Goal: Task Accomplishment & Management: Manage account settings

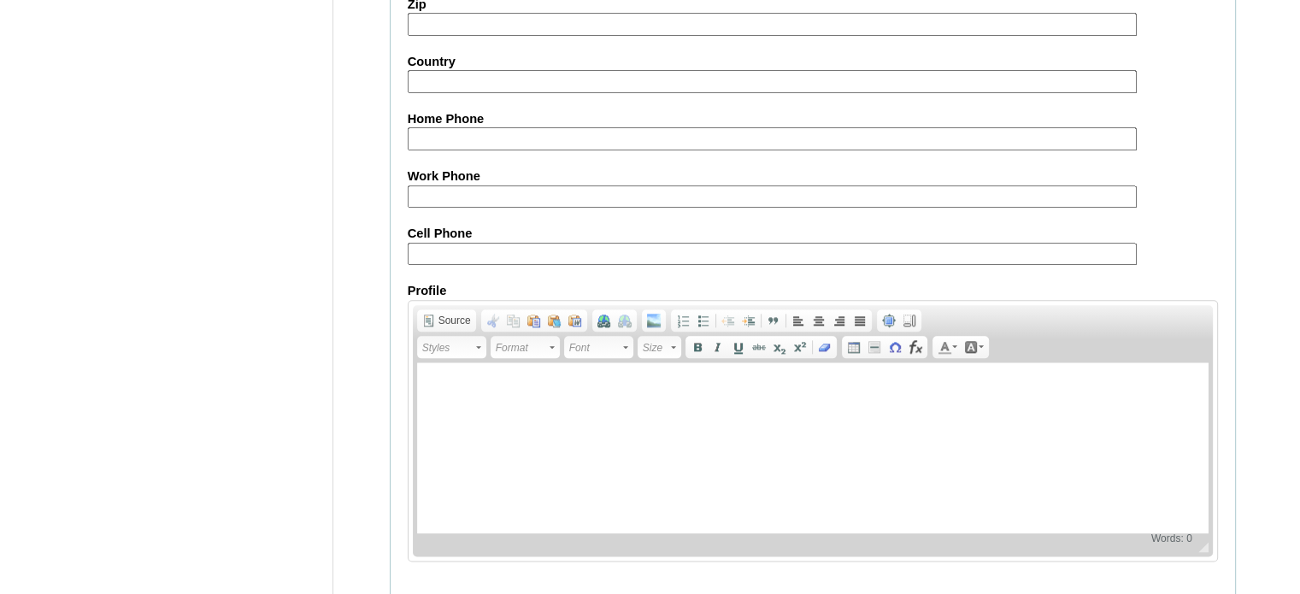
scroll to position [1992, 0]
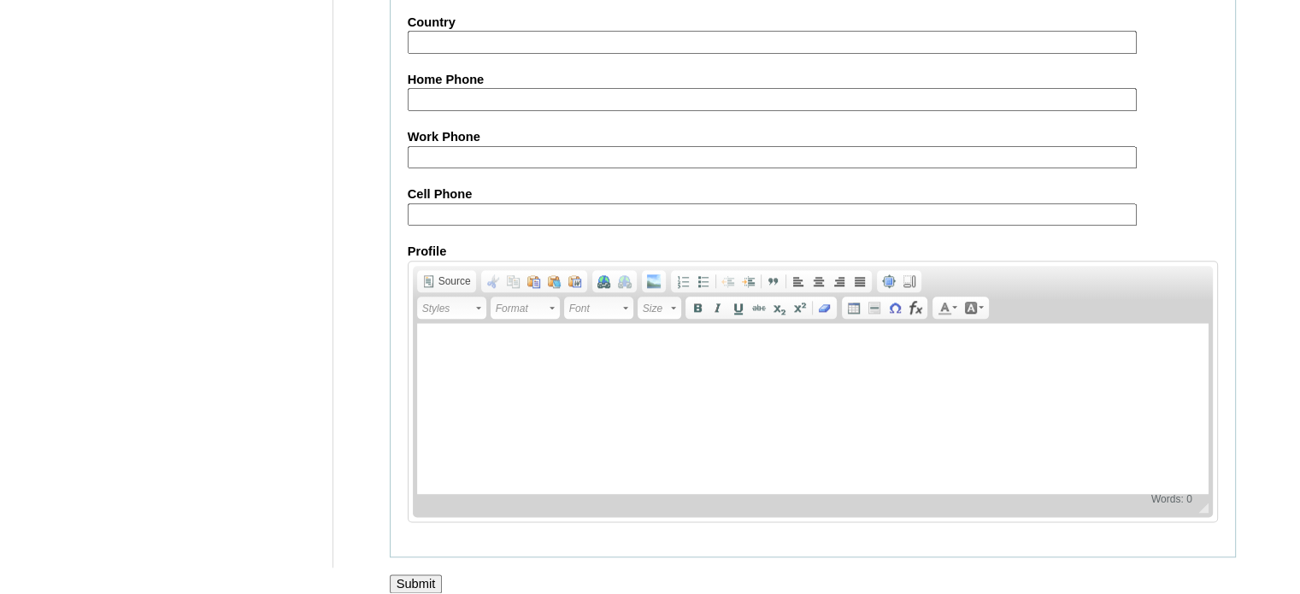
click at [417, 575] on input "Submit" at bounding box center [416, 584] width 53 height 19
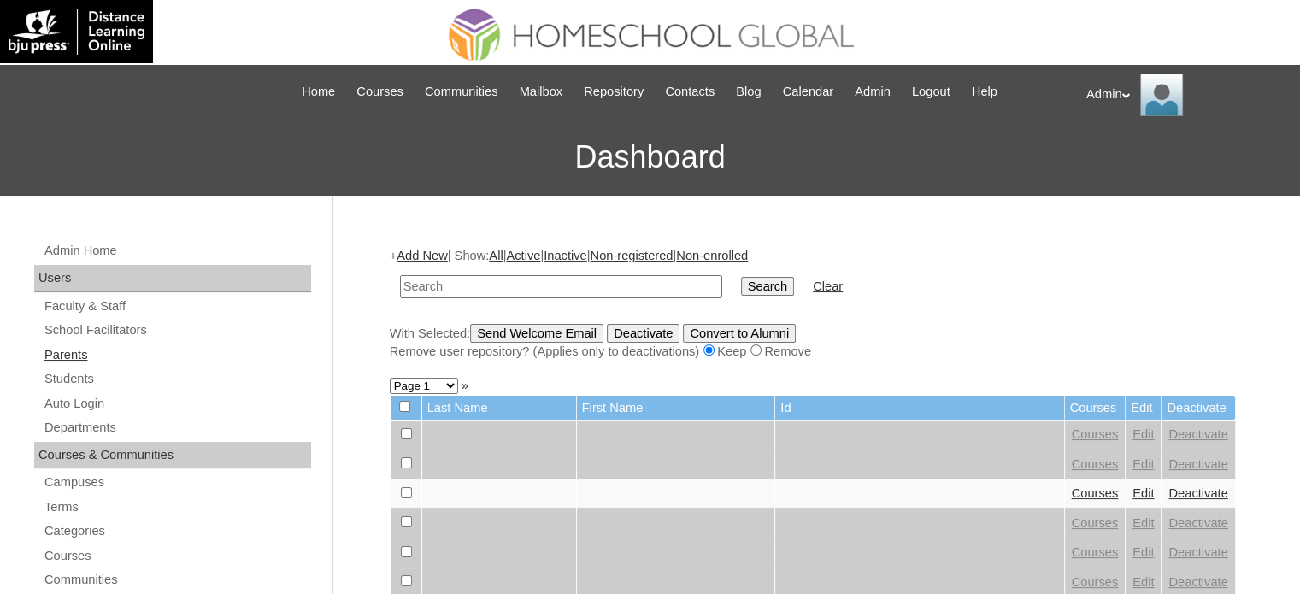
click at [68, 355] on link "Parents" at bounding box center [177, 355] width 268 height 21
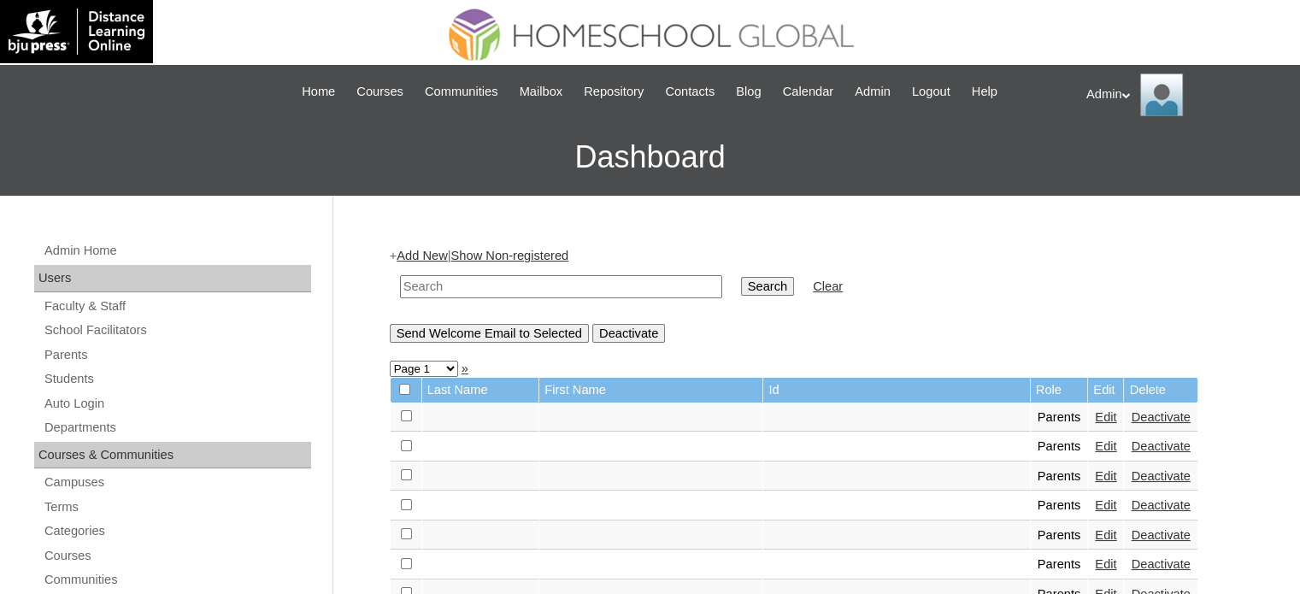
drag, startPoint x: 0, startPoint y: 0, endPoint x: 458, endPoint y: 283, distance: 538.6
click at [458, 283] on input "text" at bounding box center [561, 286] width 322 height 23
type input "felizardo"
click at [741, 294] on input "Search" at bounding box center [767, 286] width 53 height 19
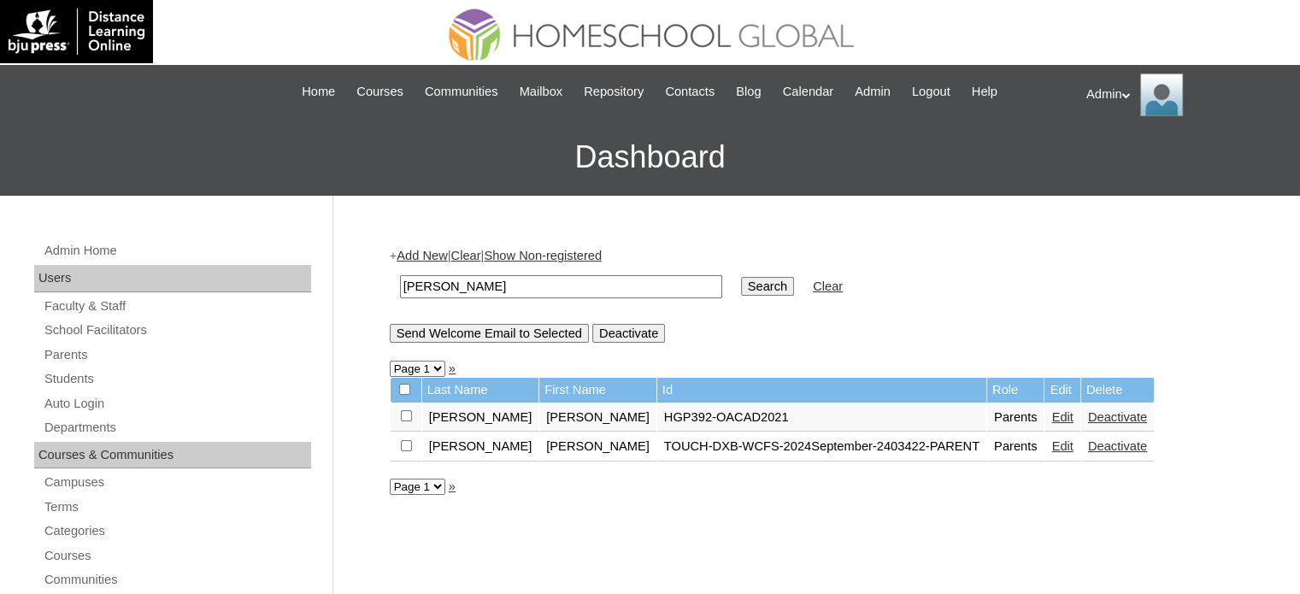
click at [1052, 441] on link "Edit" at bounding box center [1062, 446] width 21 height 14
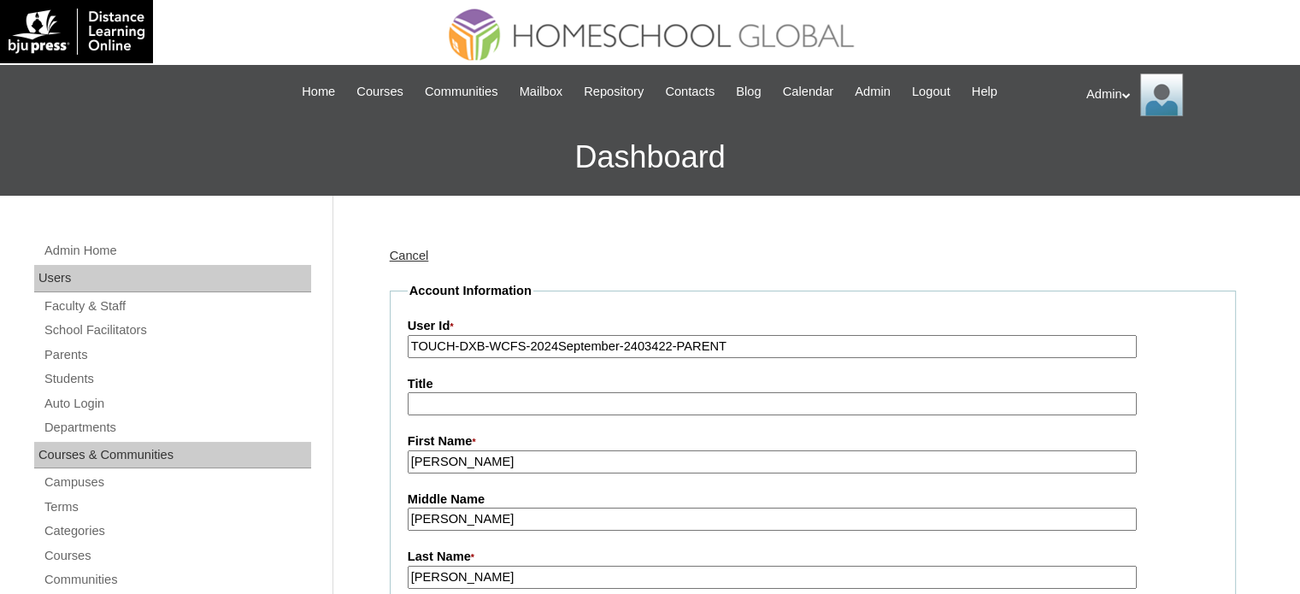
click at [551, 343] on input "TOUCH-DXB-WCFS-2024September-2403422-PARENT" at bounding box center [772, 346] width 729 height 23
type input "TOUCH-DXB-WCFS-2024October-2403422-PARENT"
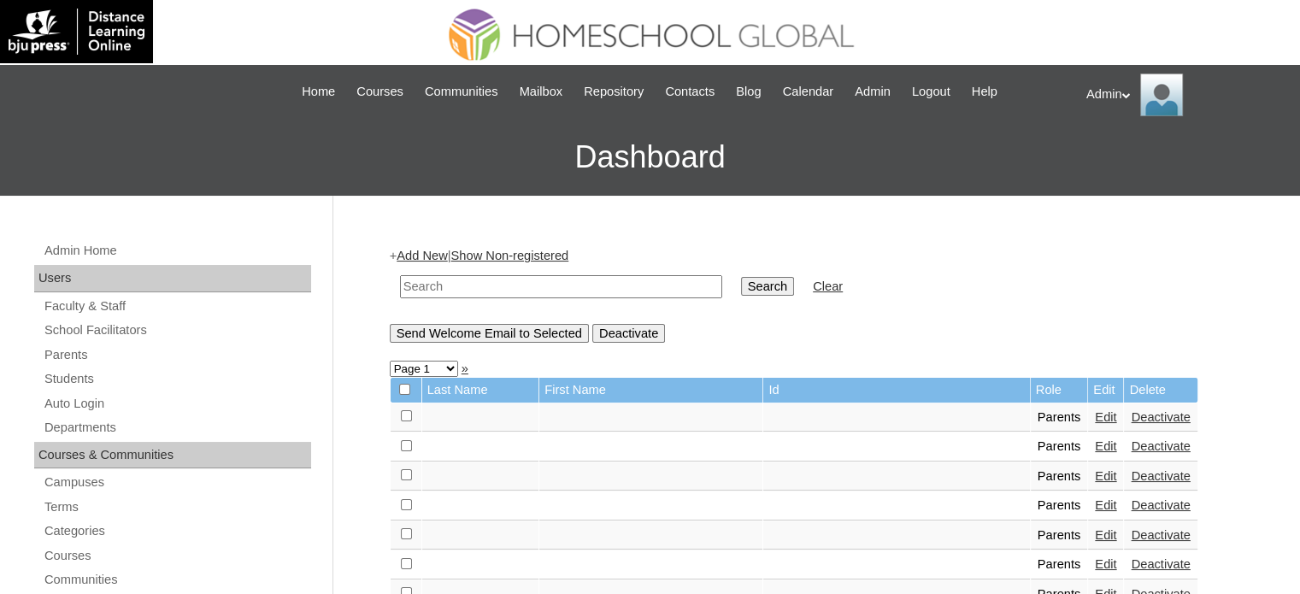
click at [544, 290] on input "text" at bounding box center [561, 286] width 322 height 23
type input "felizardo"
click at [741, 286] on input "Search" at bounding box center [767, 286] width 53 height 19
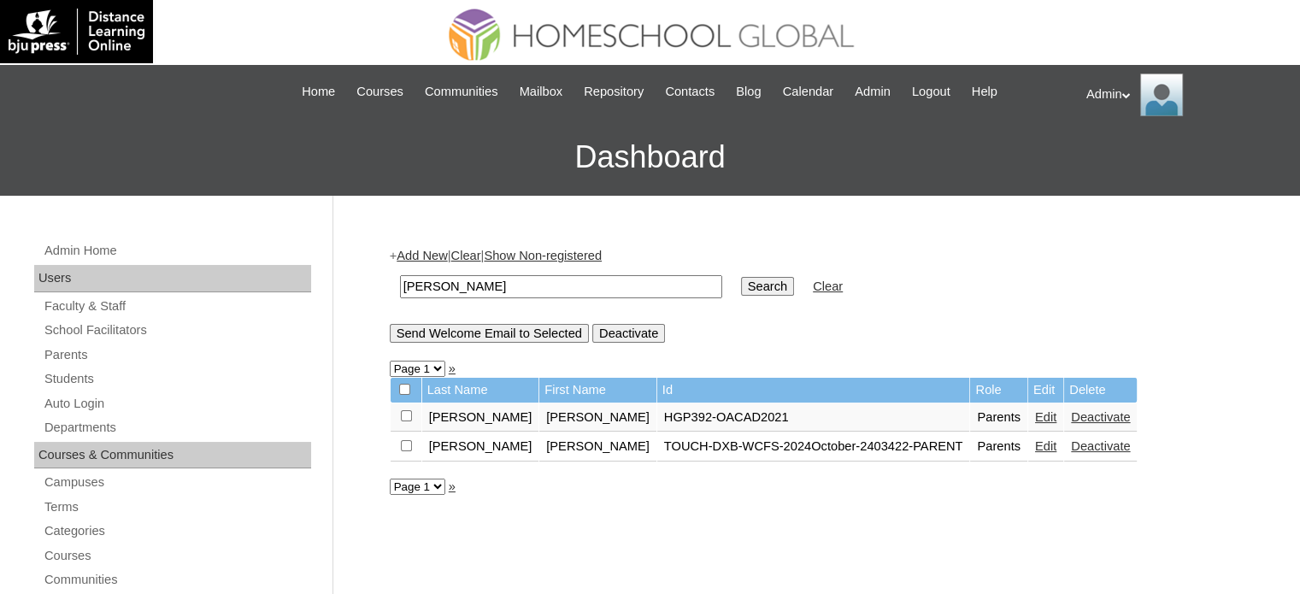
click at [1035, 443] on link "Edit" at bounding box center [1045, 446] width 21 height 14
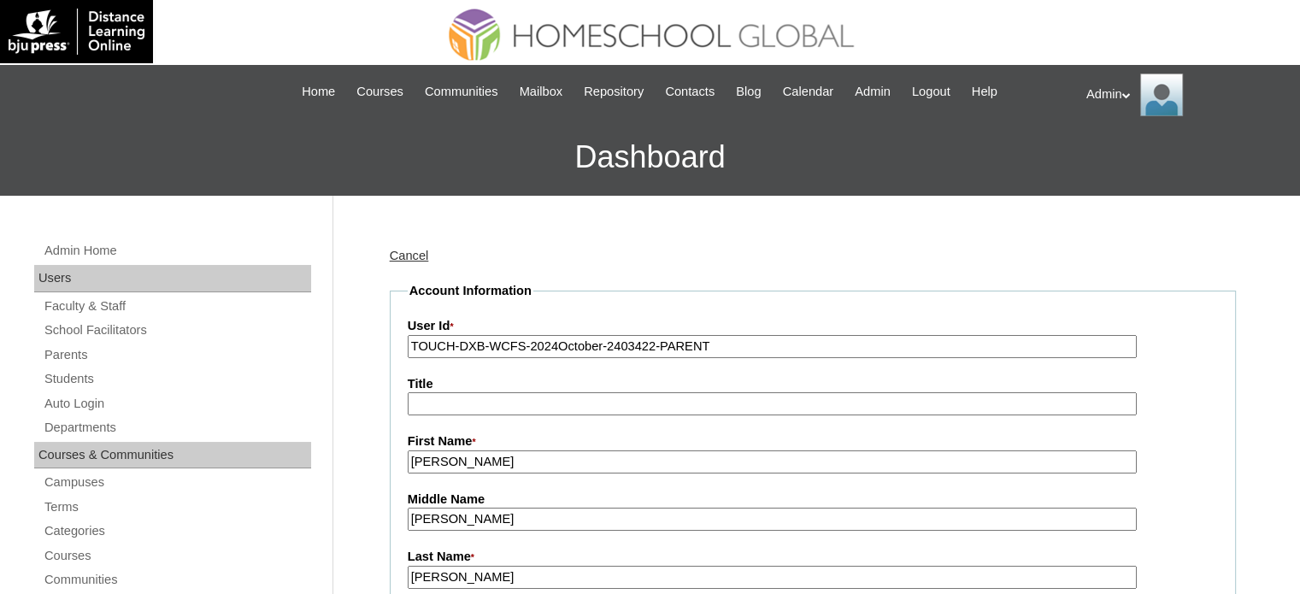
click at [551, 345] on input "TOUCH-DXB-WCFS-2024October-2403422-PARENT" at bounding box center [772, 346] width 729 height 23
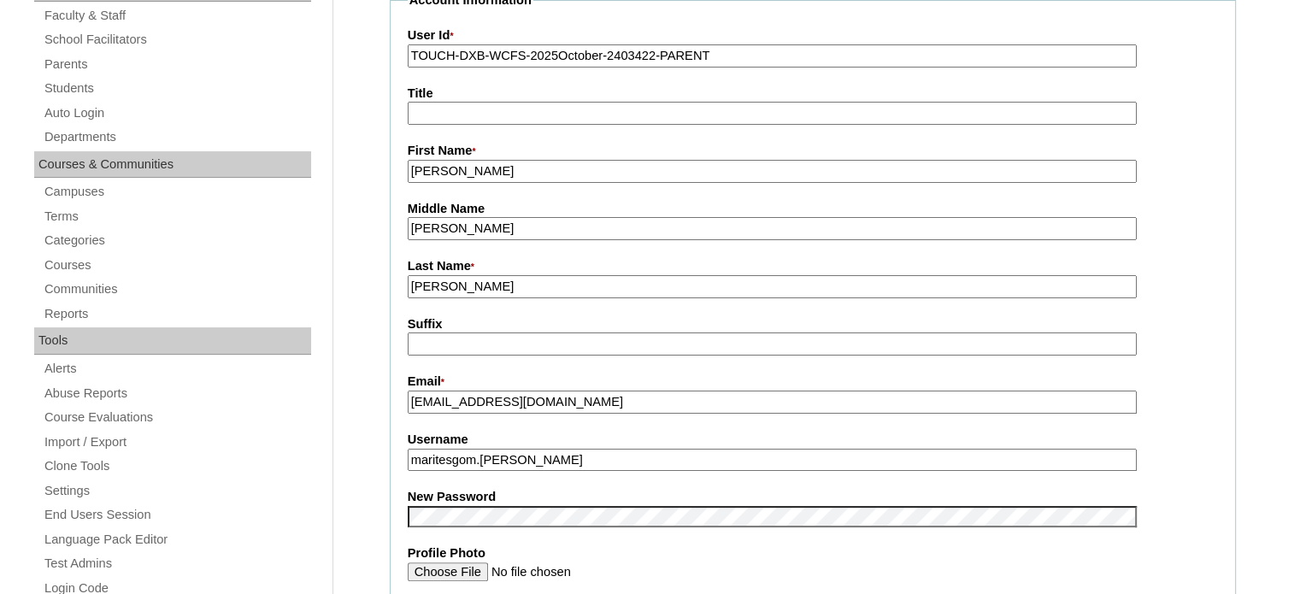
scroll to position [354, 0]
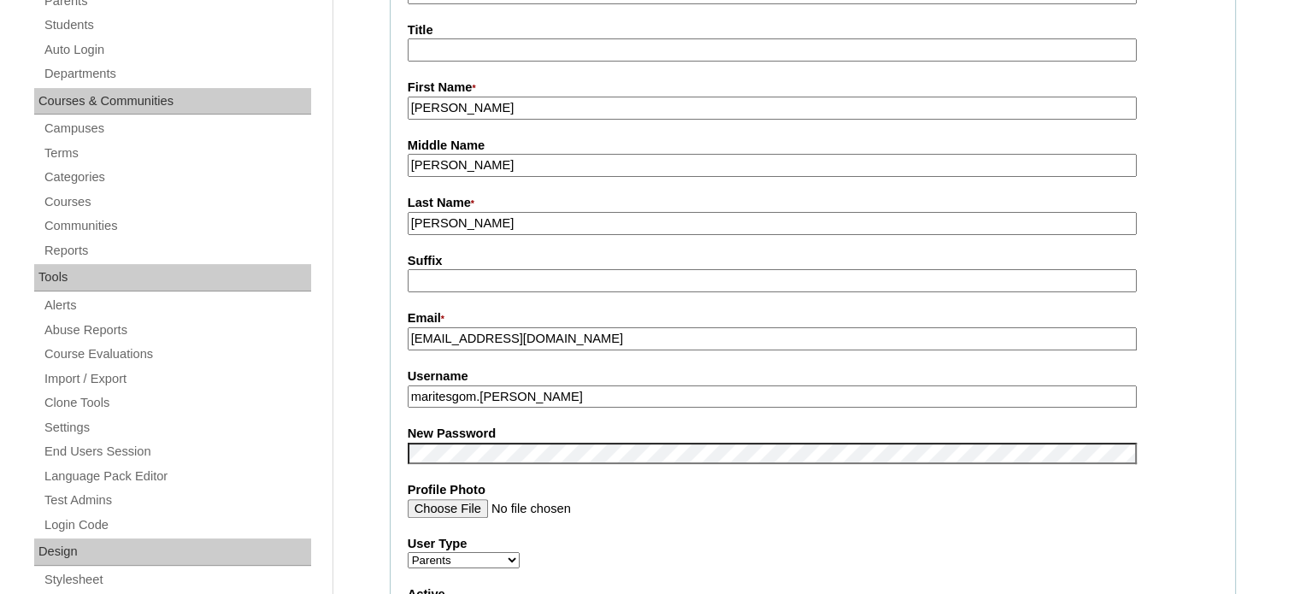
type input "TOUCH-DXB-WCFS-2025October-2403422-PARENT"
click at [656, 502] on input "Profile Photo" at bounding box center [772, 508] width 729 height 19
drag, startPoint x: 550, startPoint y: 396, endPoint x: 400, endPoint y: 387, distance: 149.9
click at [400, 387] on fieldset "Account Information User Id * TOUCH-DXB-WCFS-2025October-2403422-PARENT Title F…" at bounding box center [813, 439] width 846 height 1023
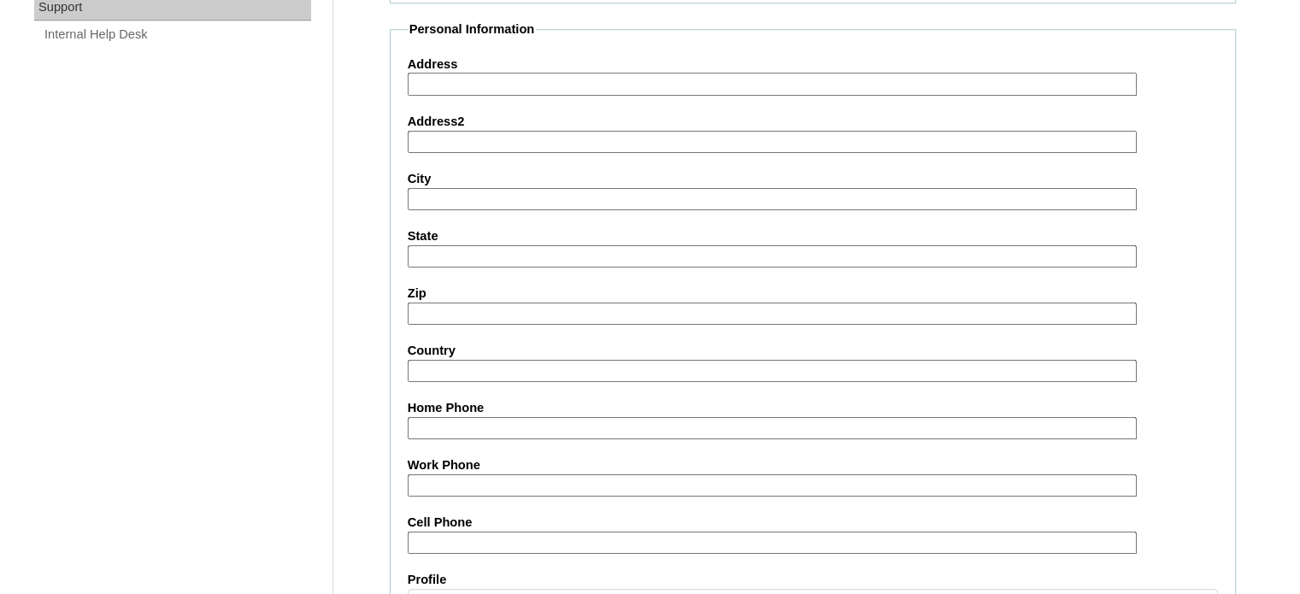
scroll to position [1636, 0]
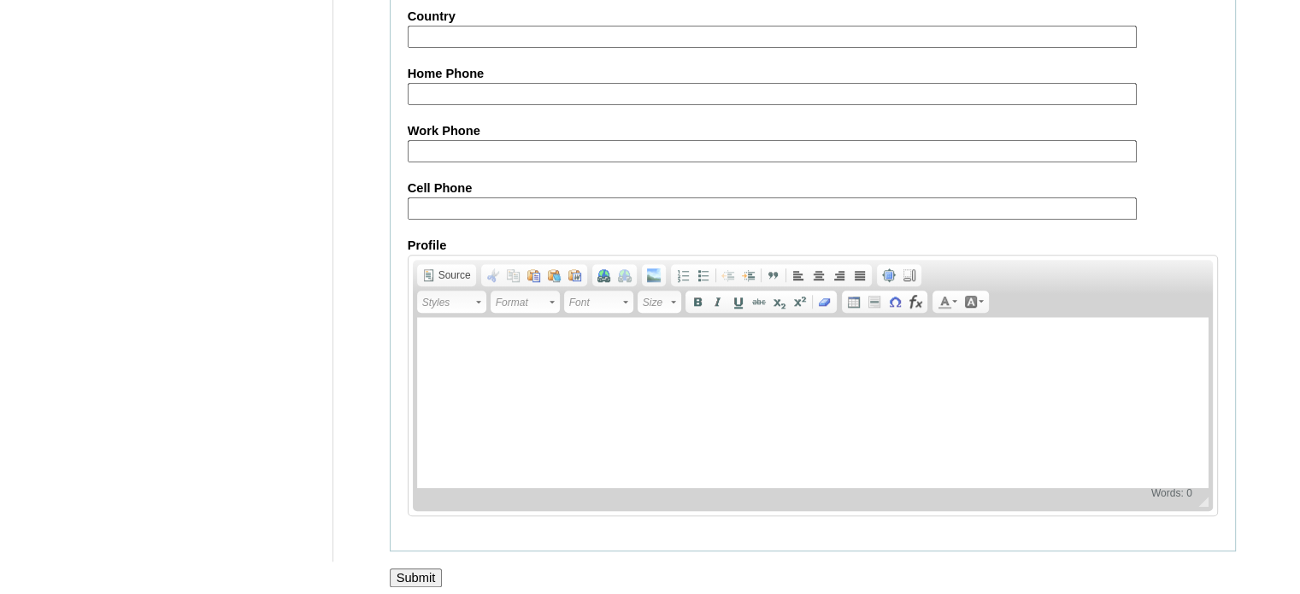
click at [416, 570] on input "Submit" at bounding box center [416, 578] width 53 height 19
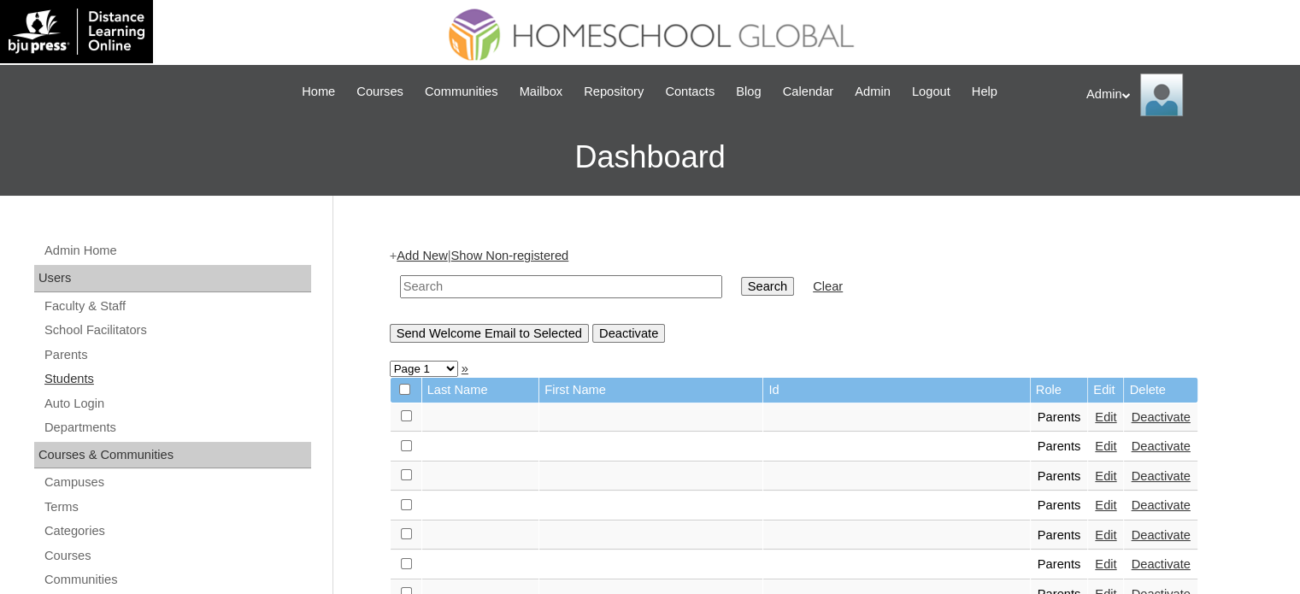
click at [79, 370] on link "Students" at bounding box center [177, 379] width 268 height 21
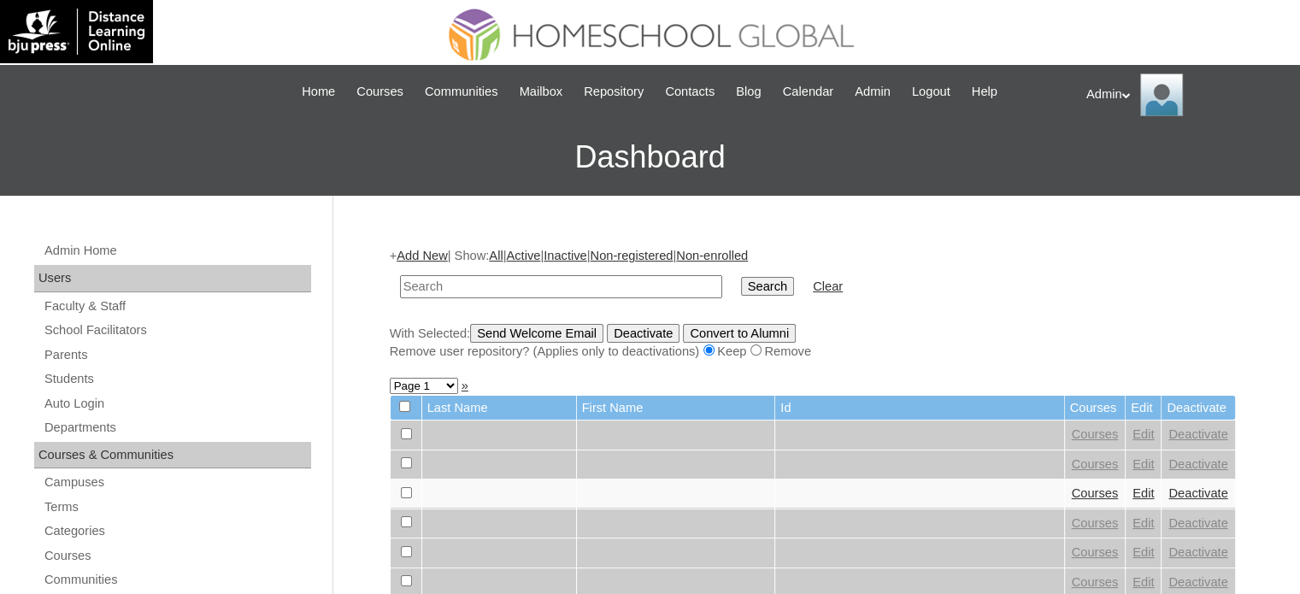
drag, startPoint x: 0, startPoint y: 0, endPoint x: 530, endPoint y: 282, distance: 600.5
click at [530, 282] on input "text" at bounding box center [561, 286] width 322 height 23
type input "[PERSON_NAME]"
click at [741, 293] on input "Search" at bounding box center [767, 286] width 53 height 19
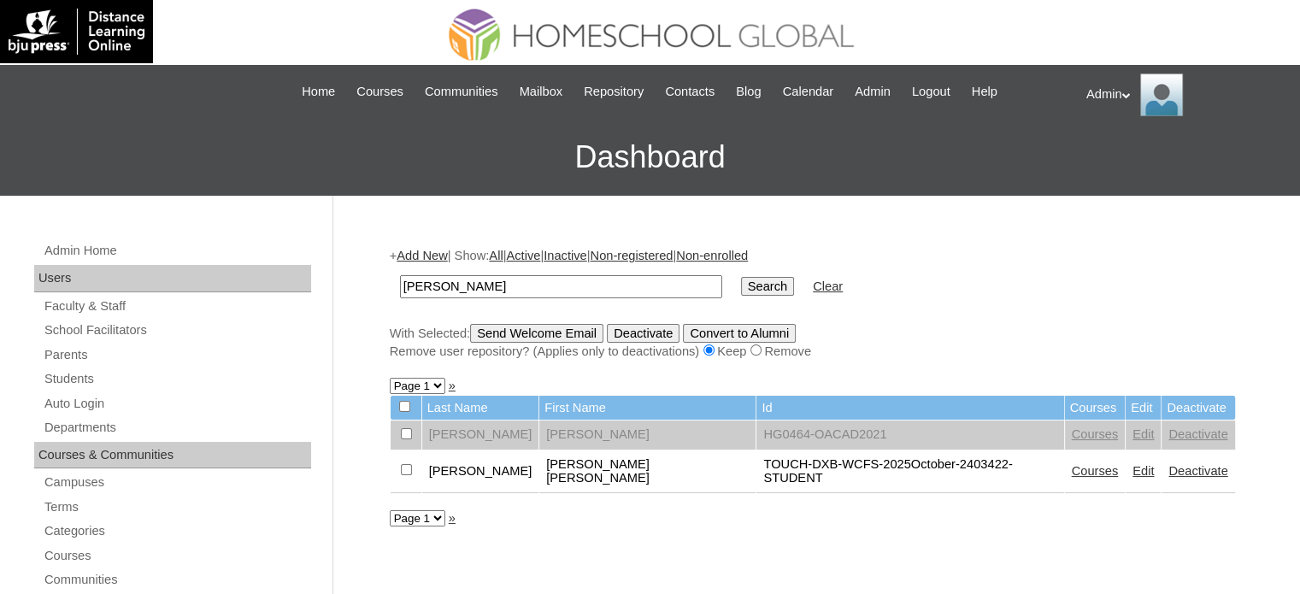
click at [1072, 464] on link "Courses" at bounding box center [1095, 471] width 47 height 14
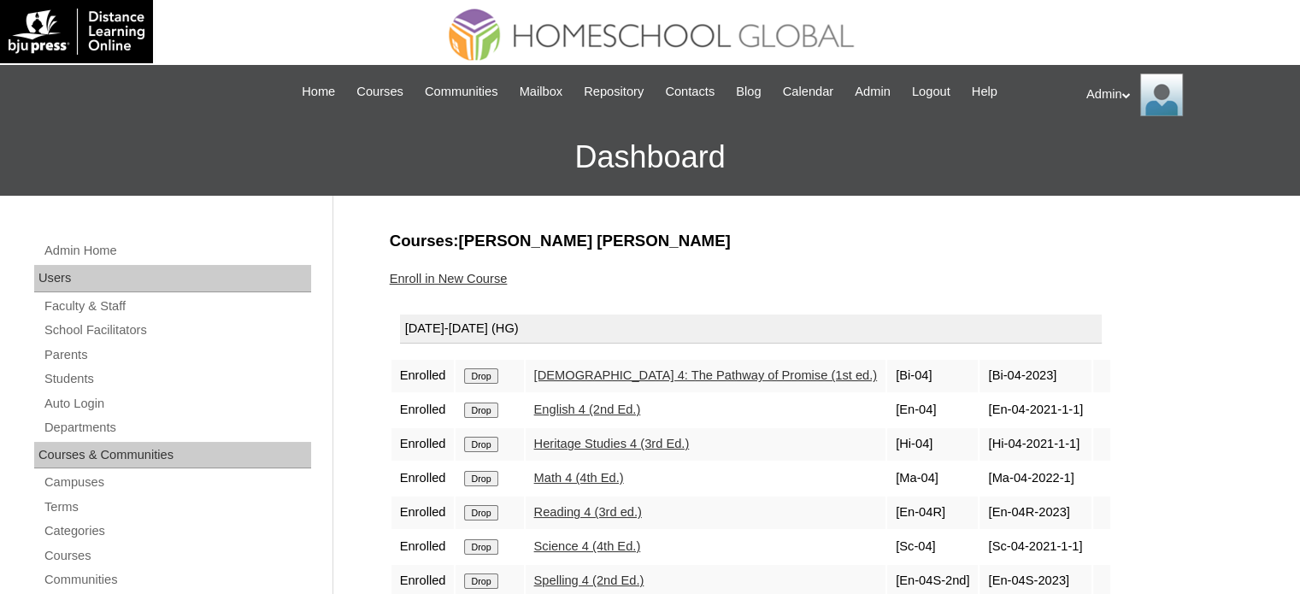
click at [477, 380] on input "Drop" at bounding box center [480, 376] width 33 height 15
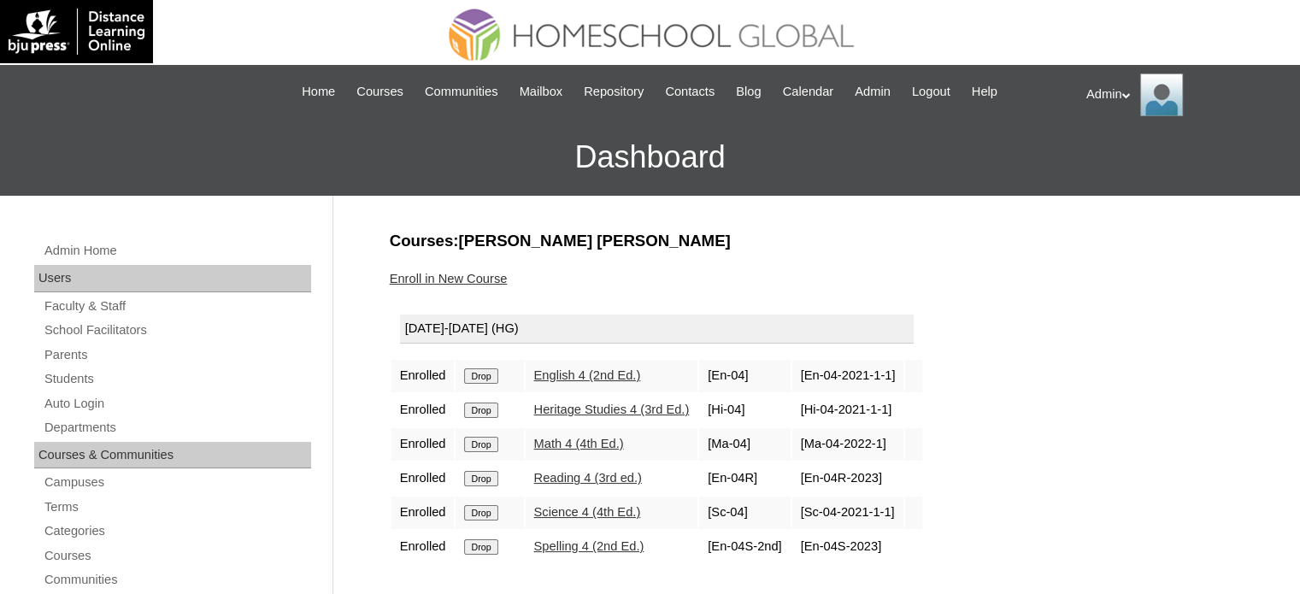
click at [476, 375] on input "Drop" at bounding box center [480, 376] width 33 height 15
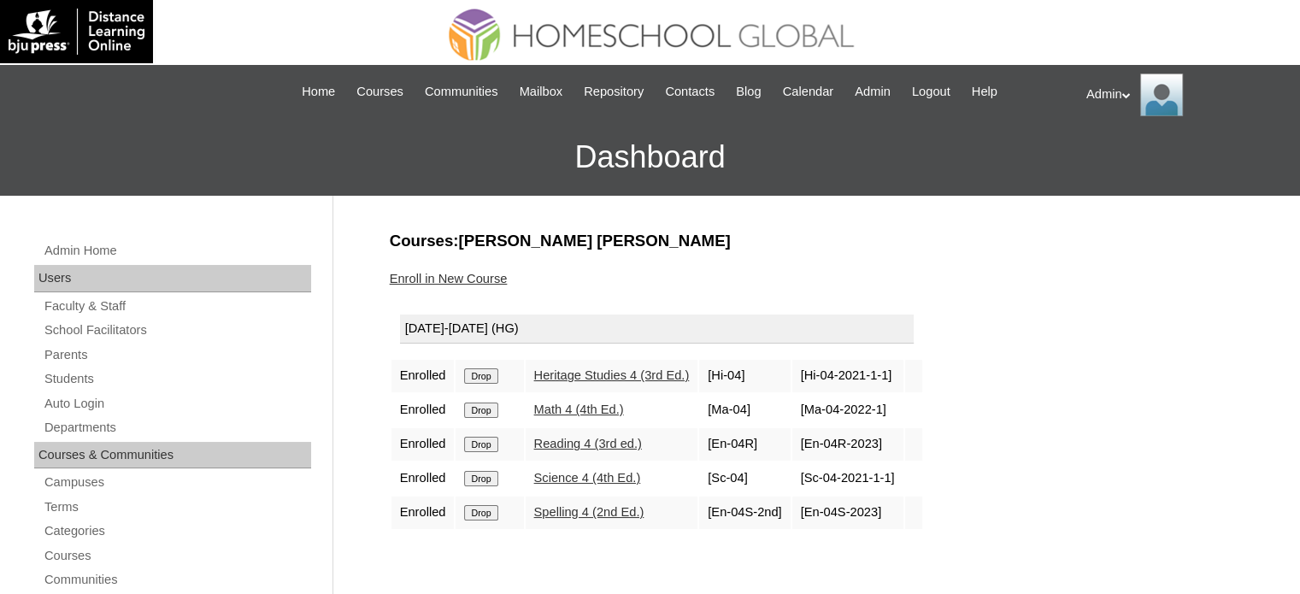
click at [476, 375] on input "Drop" at bounding box center [480, 376] width 33 height 15
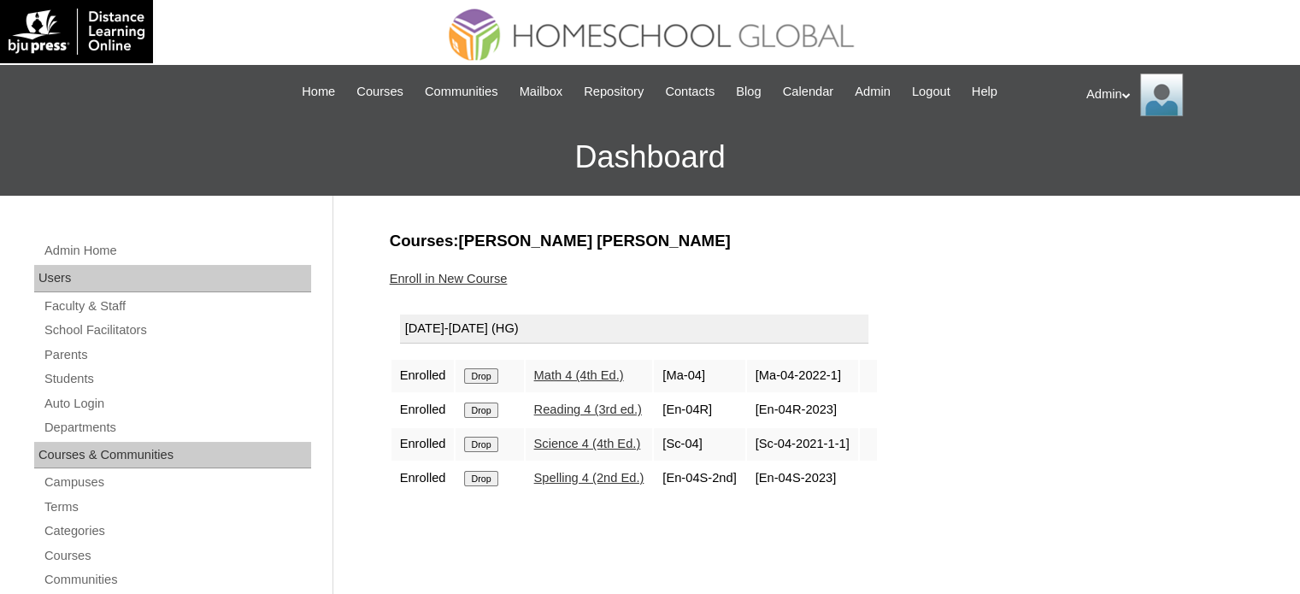
click at [479, 369] on input "Drop" at bounding box center [480, 376] width 33 height 15
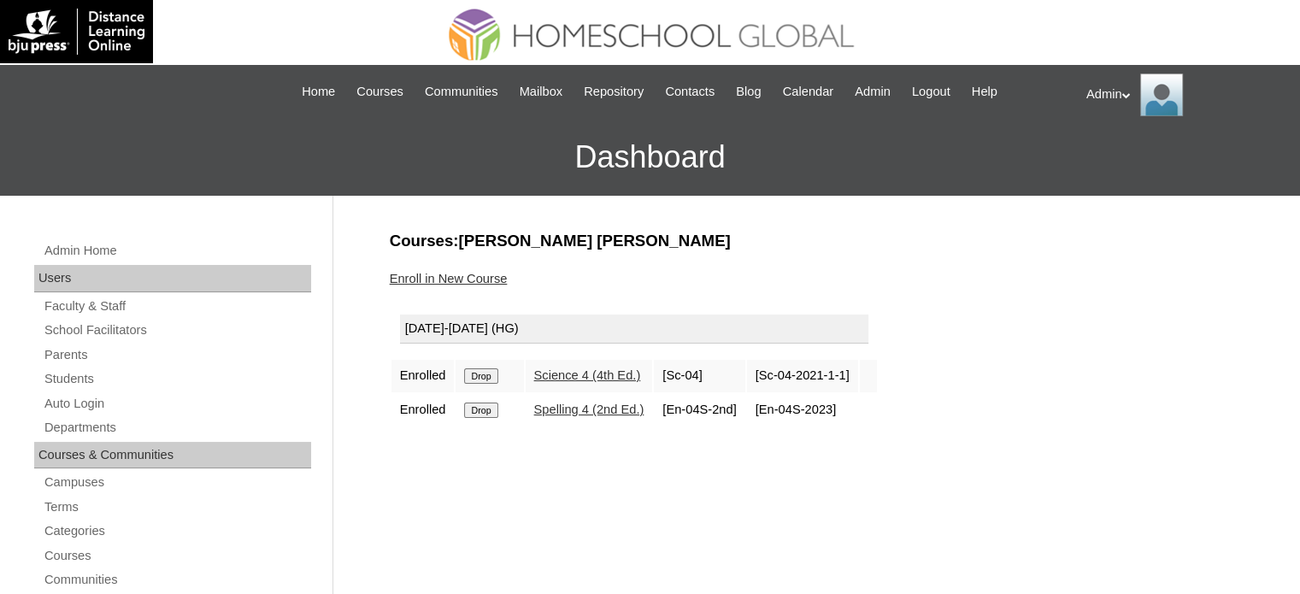
click at [484, 374] on input "Drop" at bounding box center [480, 376] width 33 height 15
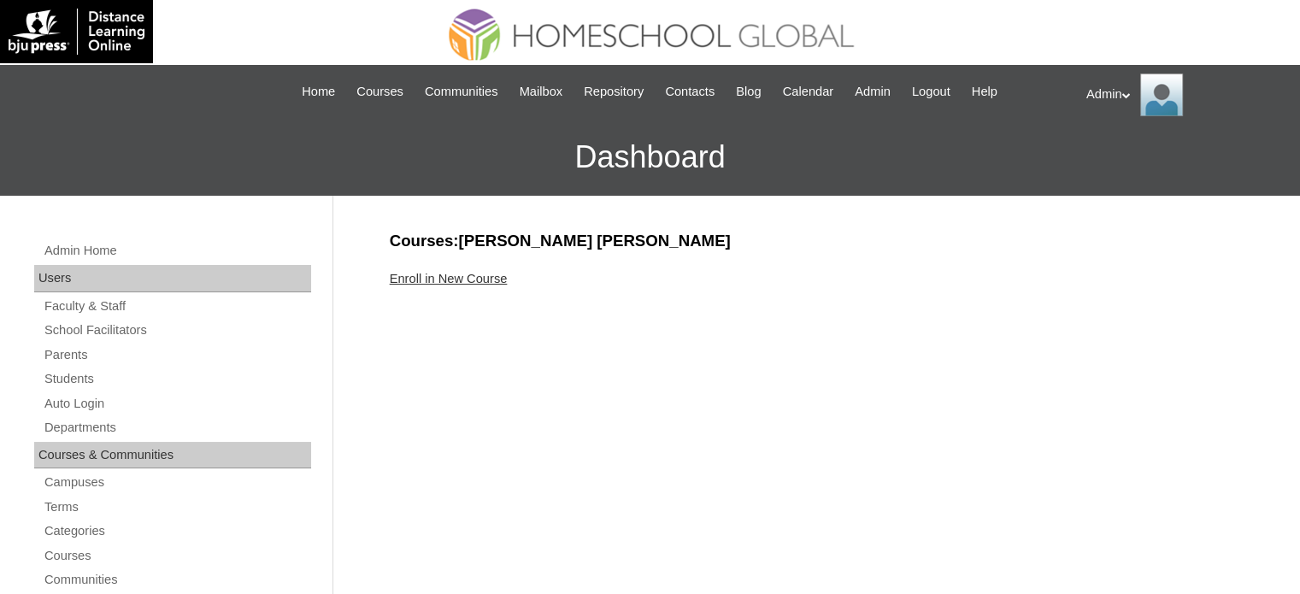
click at [450, 276] on link "Enroll in New Course" at bounding box center [449, 279] width 118 height 14
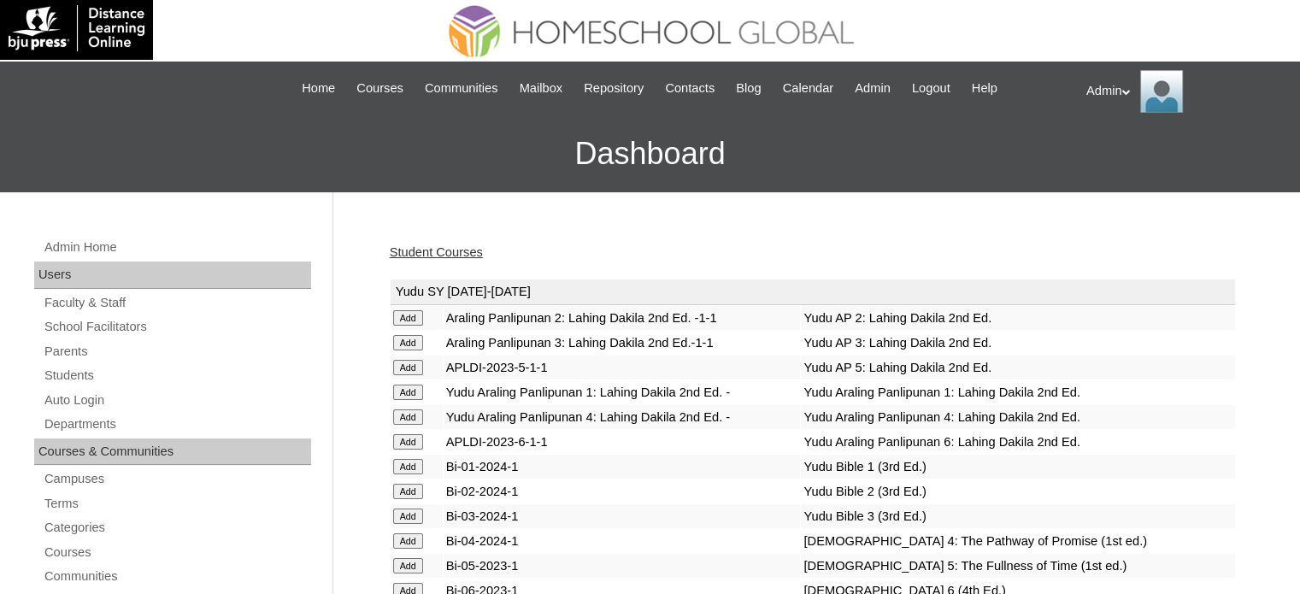
scroll to position [4755, 0]
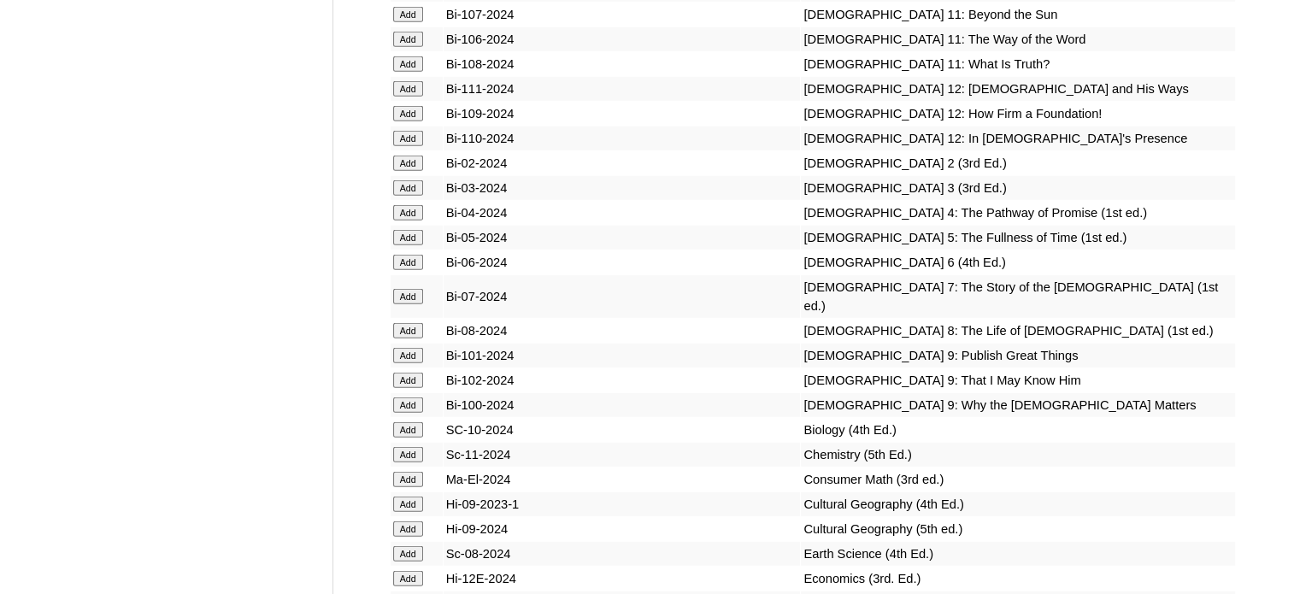
click at [404, 245] on input "Add" at bounding box center [408, 237] width 30 height 15
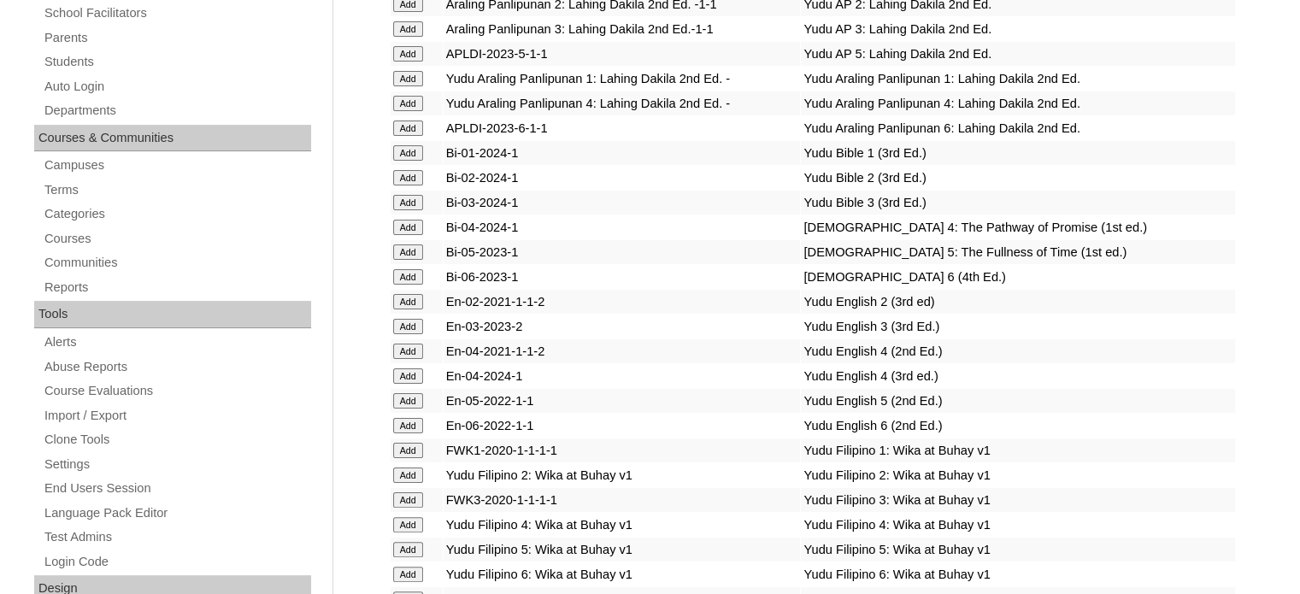
scroll to position [2129, 0]
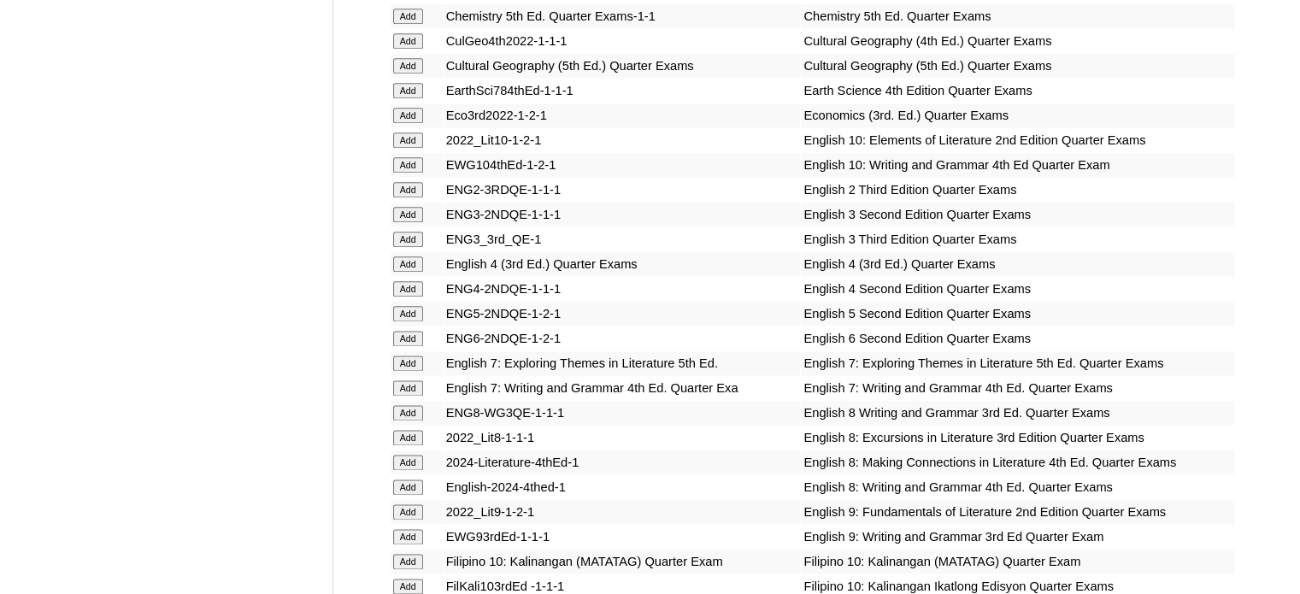
click at [411, 306] on input "Add" at bounding box center [408, 313] width 30 height 15
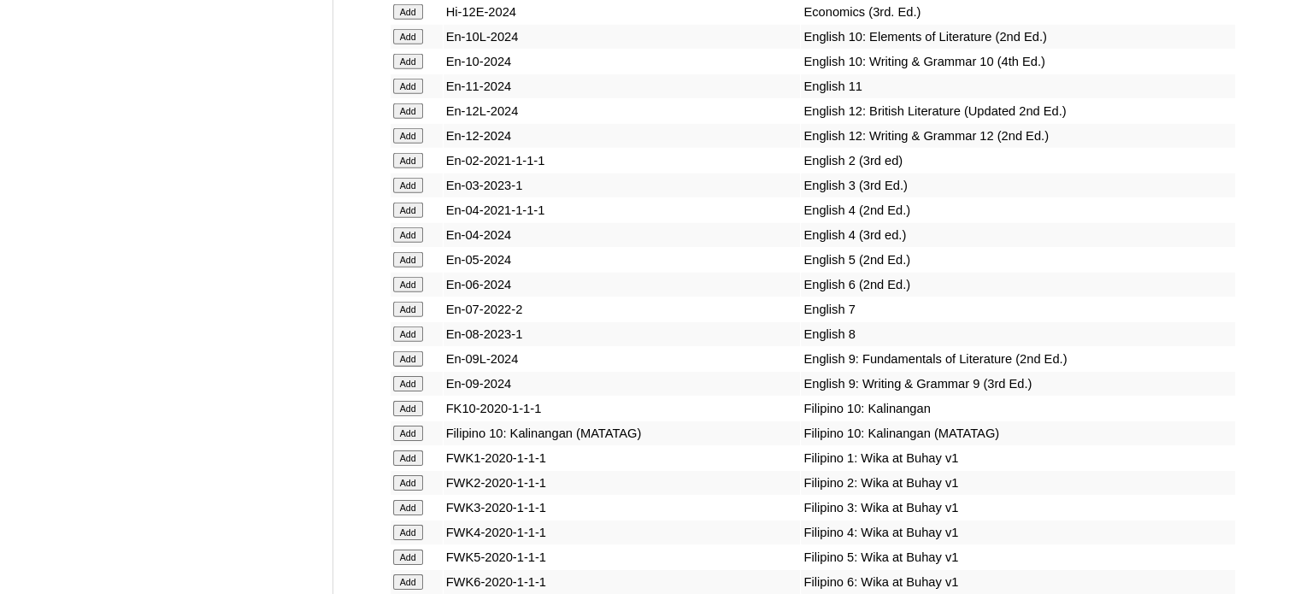
click at [411, 268] on input "Add" at bounding box center [408, 259] width 30 height 15
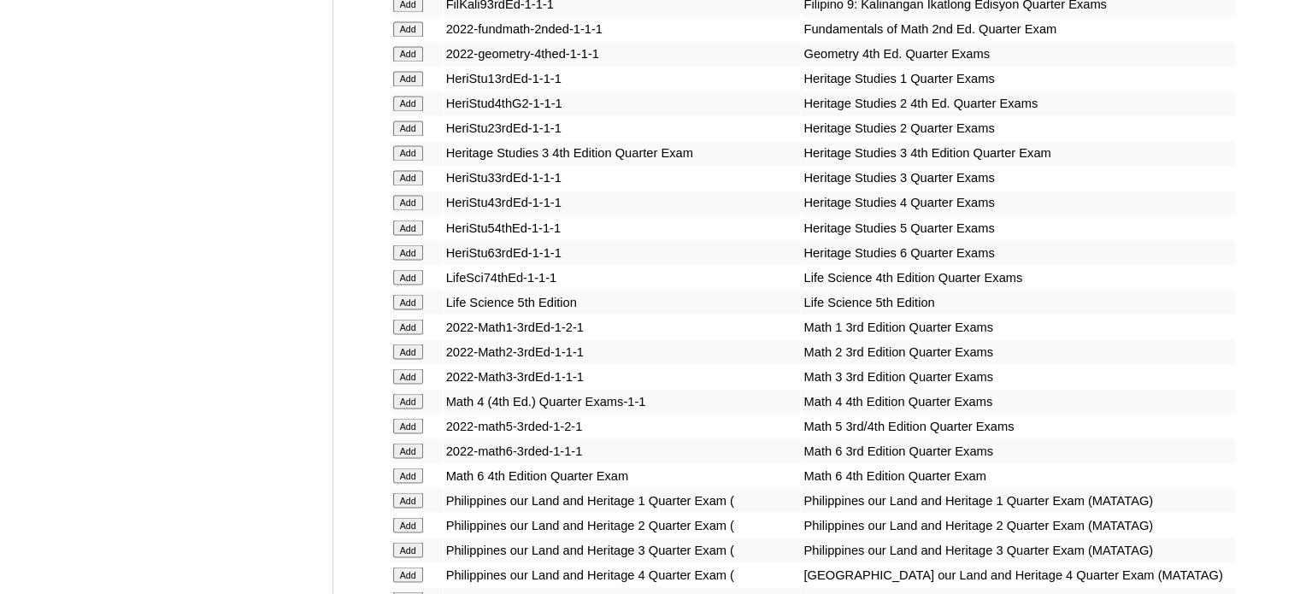
scroll to position [3694, 0]
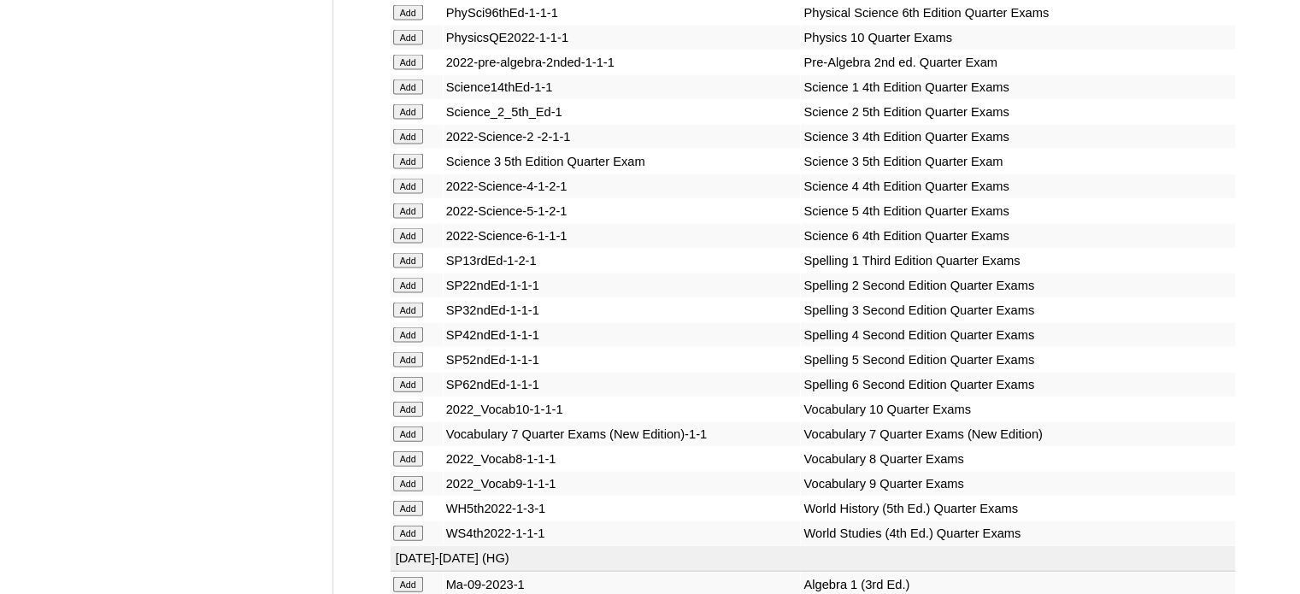
click at [409, 219] on input "Add" at bounding box center [408, 210] width 30 height 15
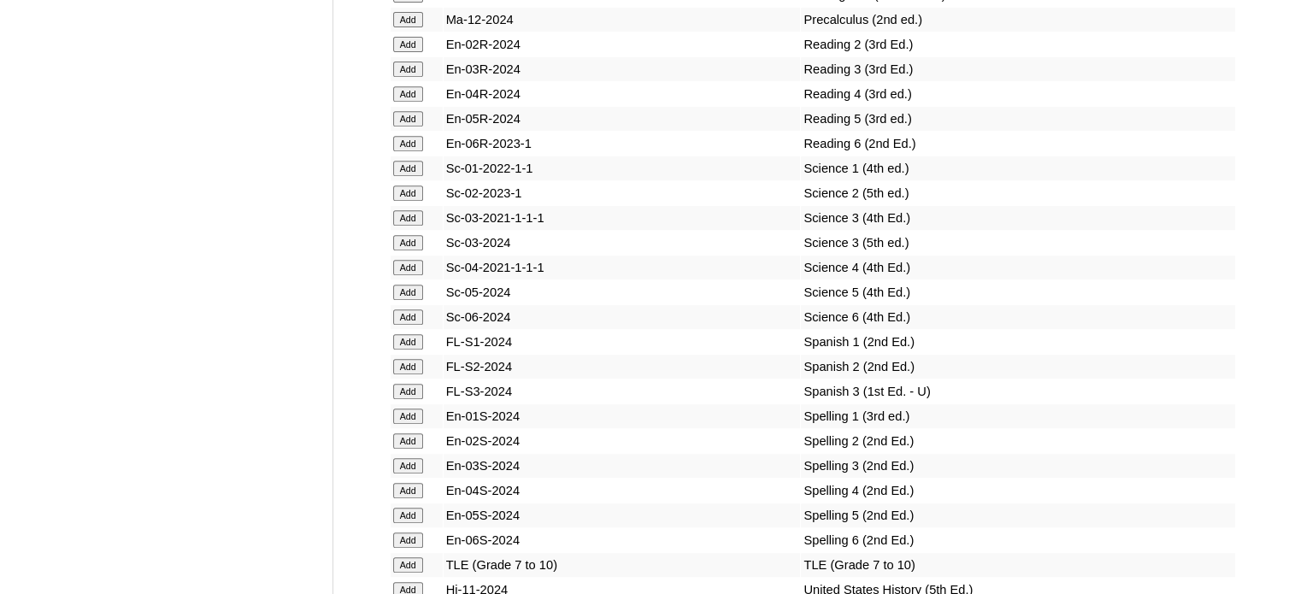
click at [409, 298] on input "Add" at bounding box center [408, 292] width 30 height 15
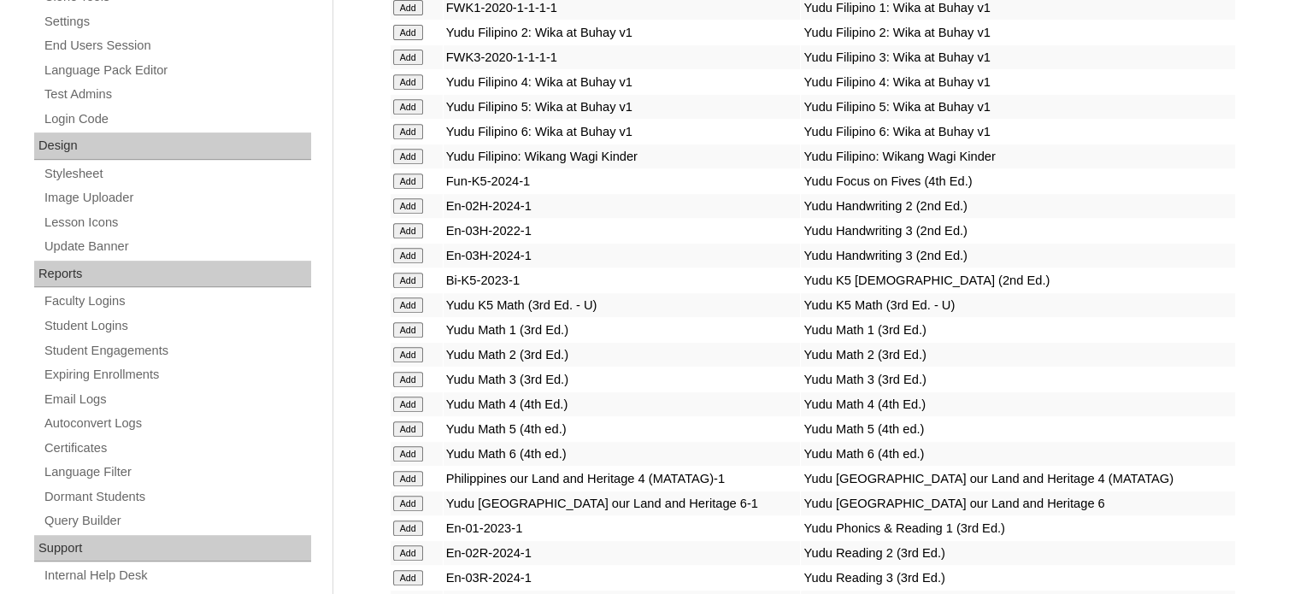
scroll to position [3157, 0]
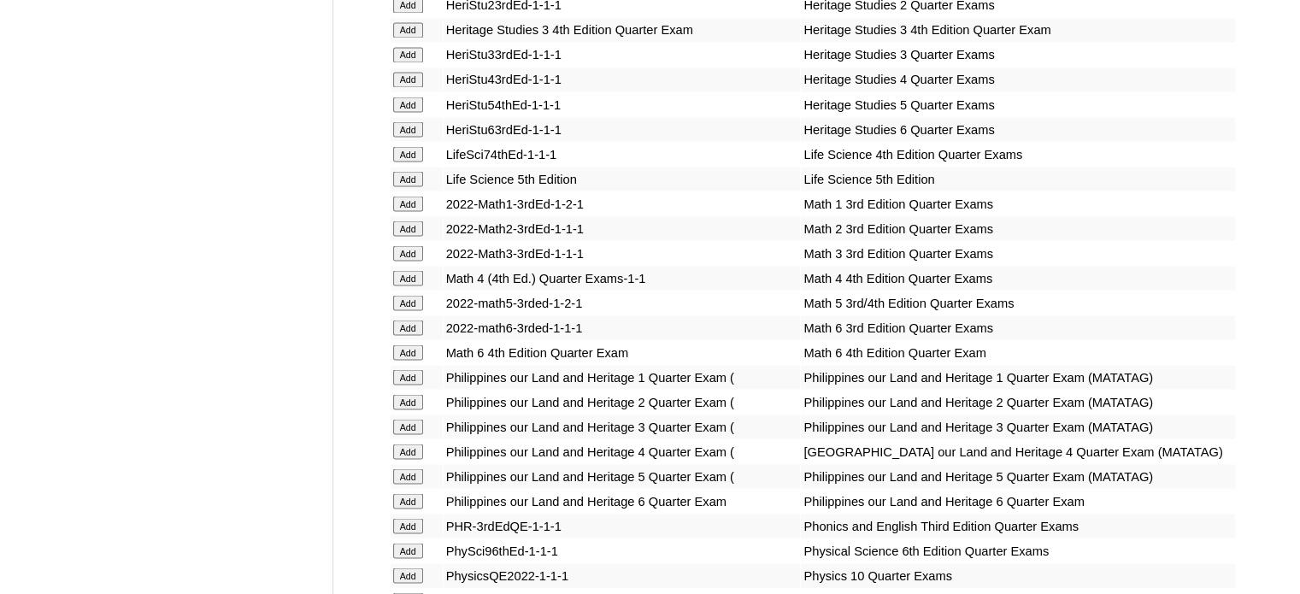
click at [409, 298] on input "Add" at bounding box center [408, 302] width 30 height 15
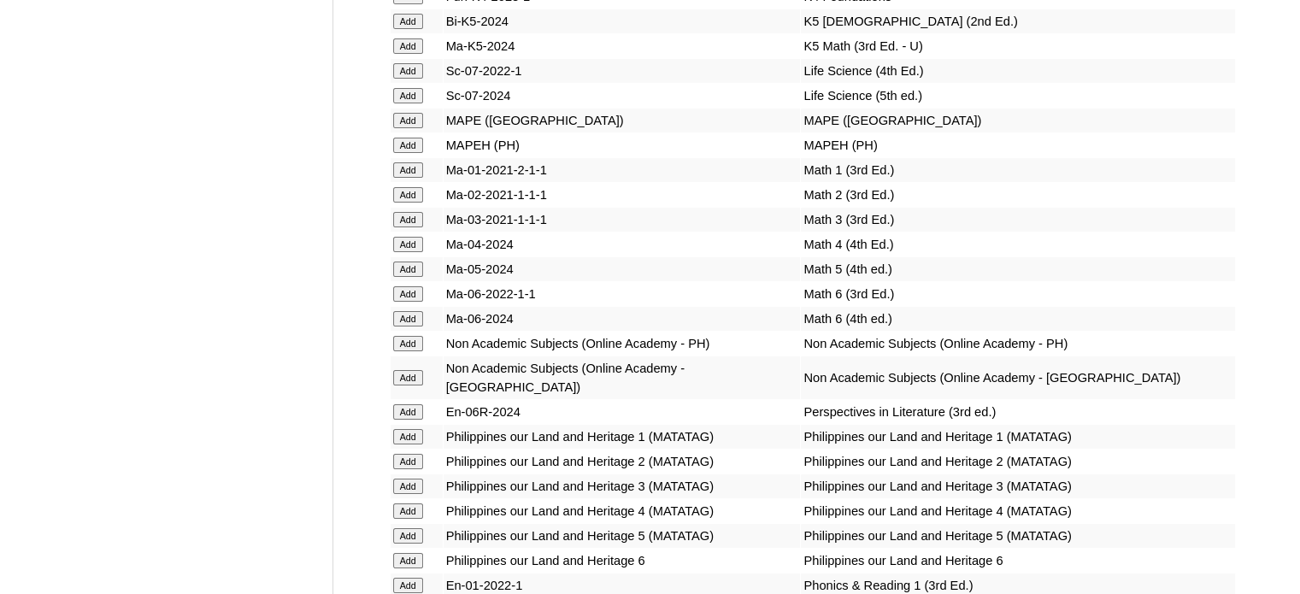
click at [409, 277] on input "Add" at bounding box center [408, 269] width 30 height 15
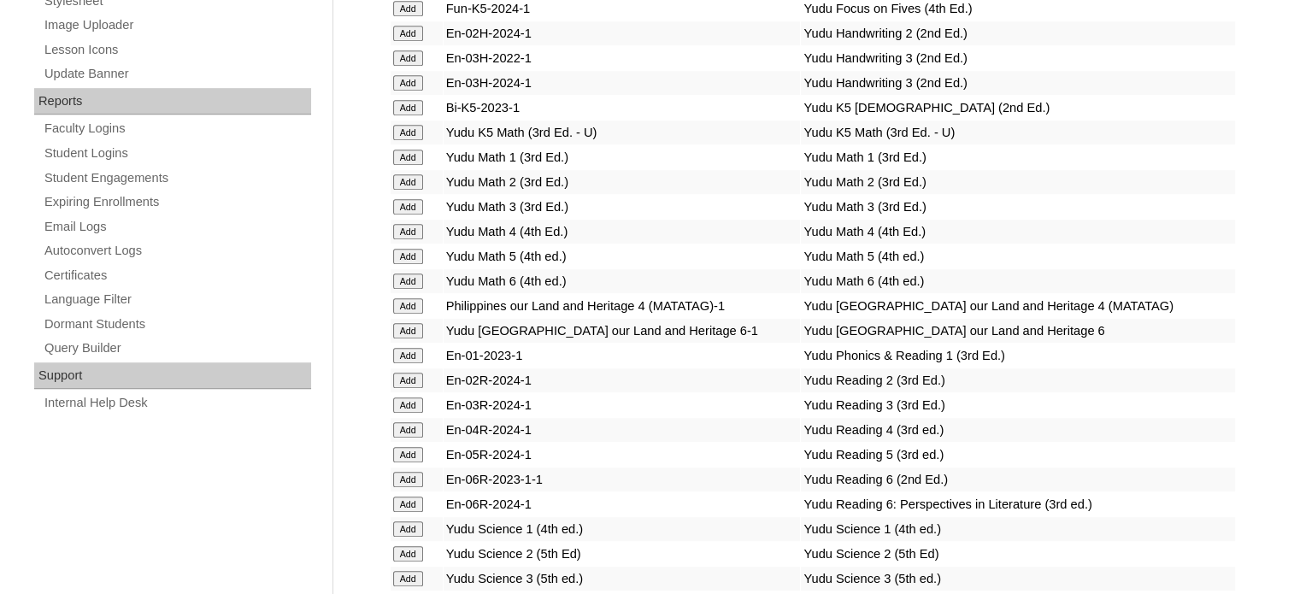
scroll to position [2812, 0]
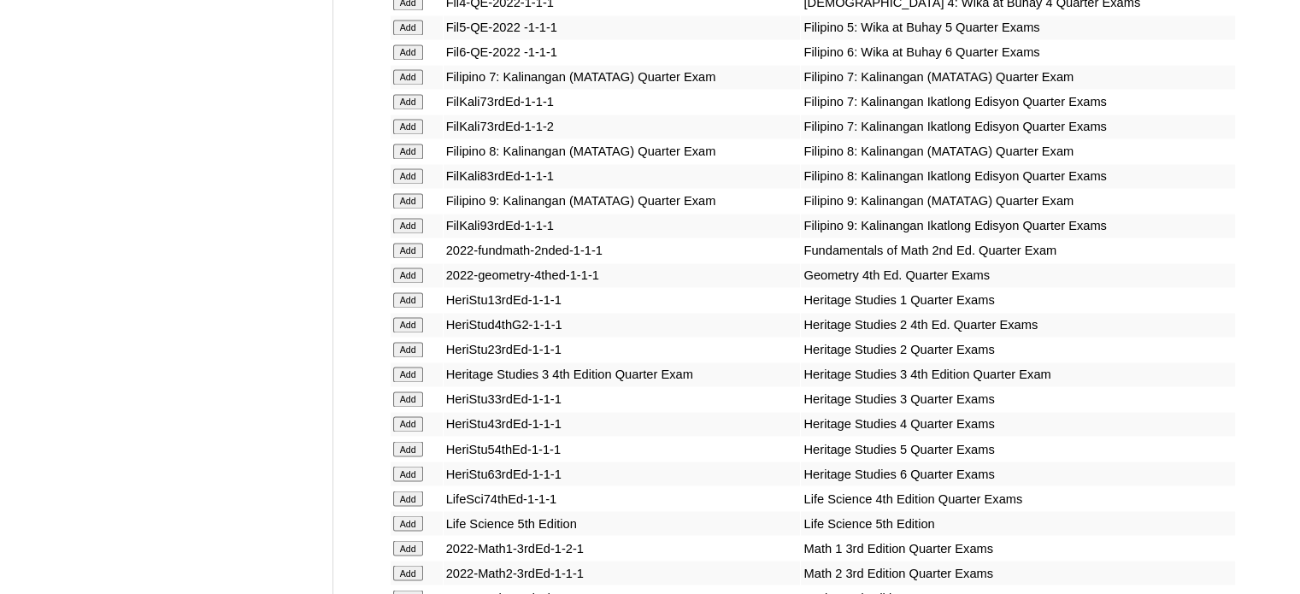
click at [404, 451] on input "Add" at bounding box center [408, 448] width 30 height 15
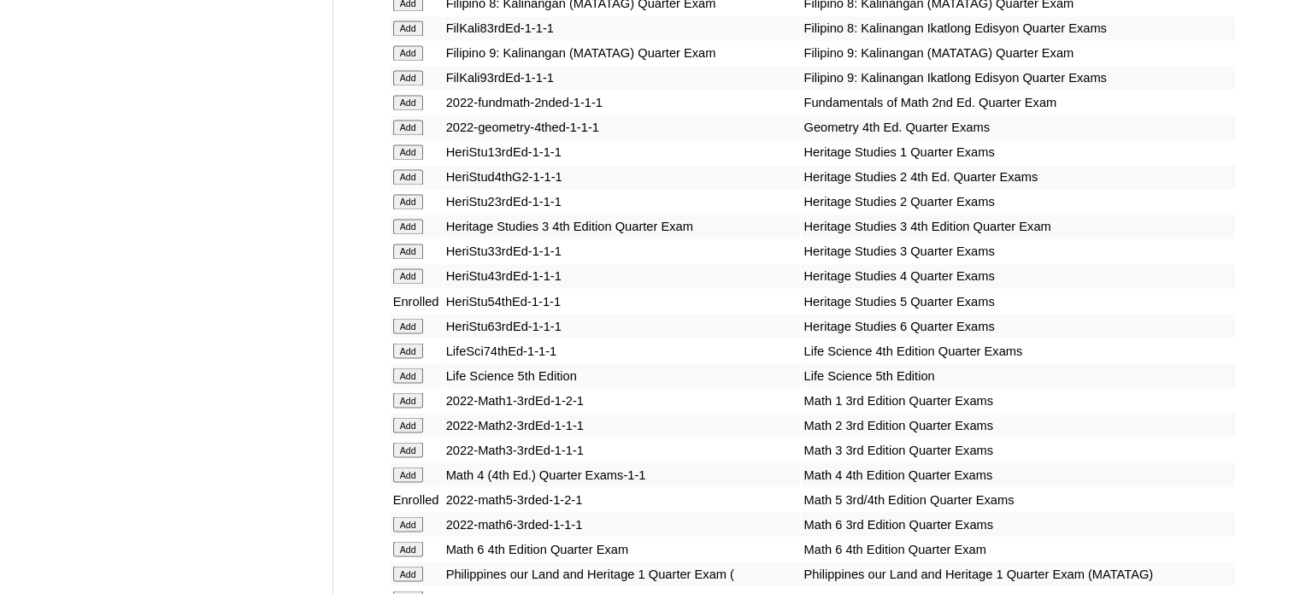
scroll to position [6257, 0]
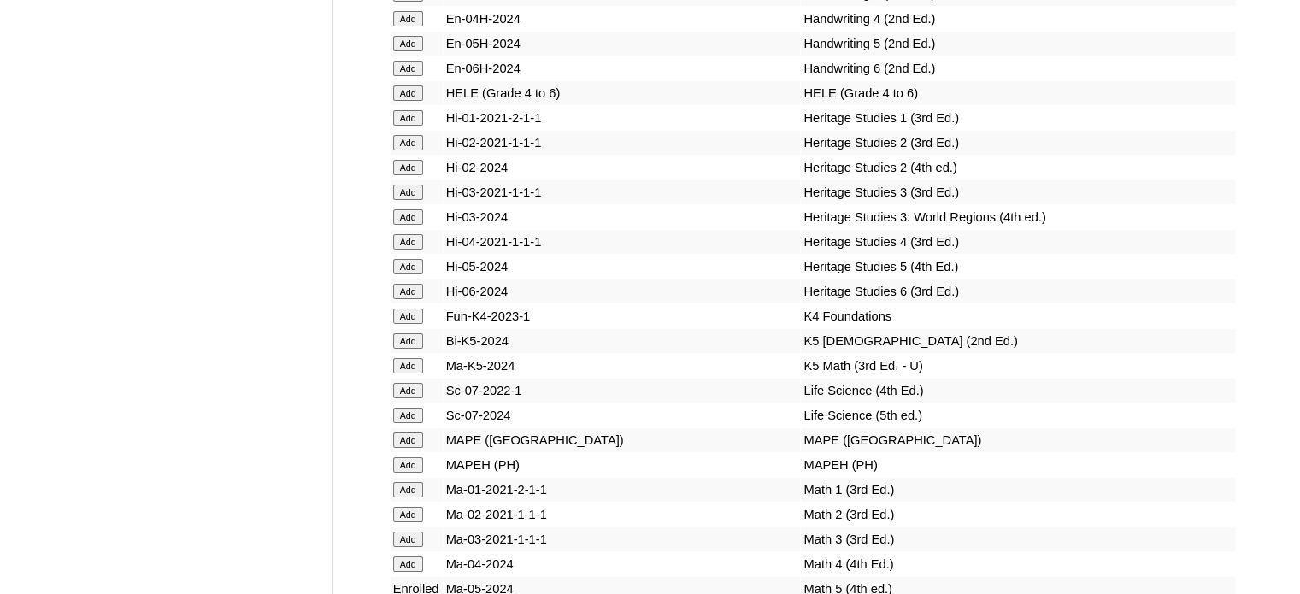
click at [402, 274] on input "Add" at bounding box center [408, 266] width 30 height 15
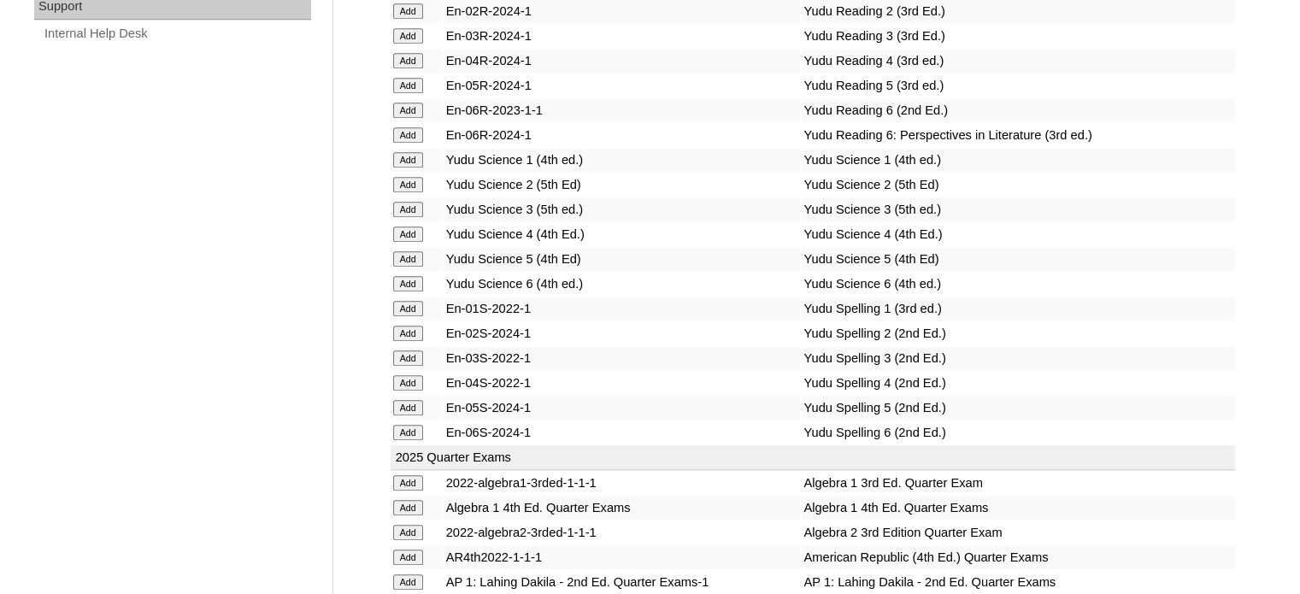
scroll to position [3842, 0]
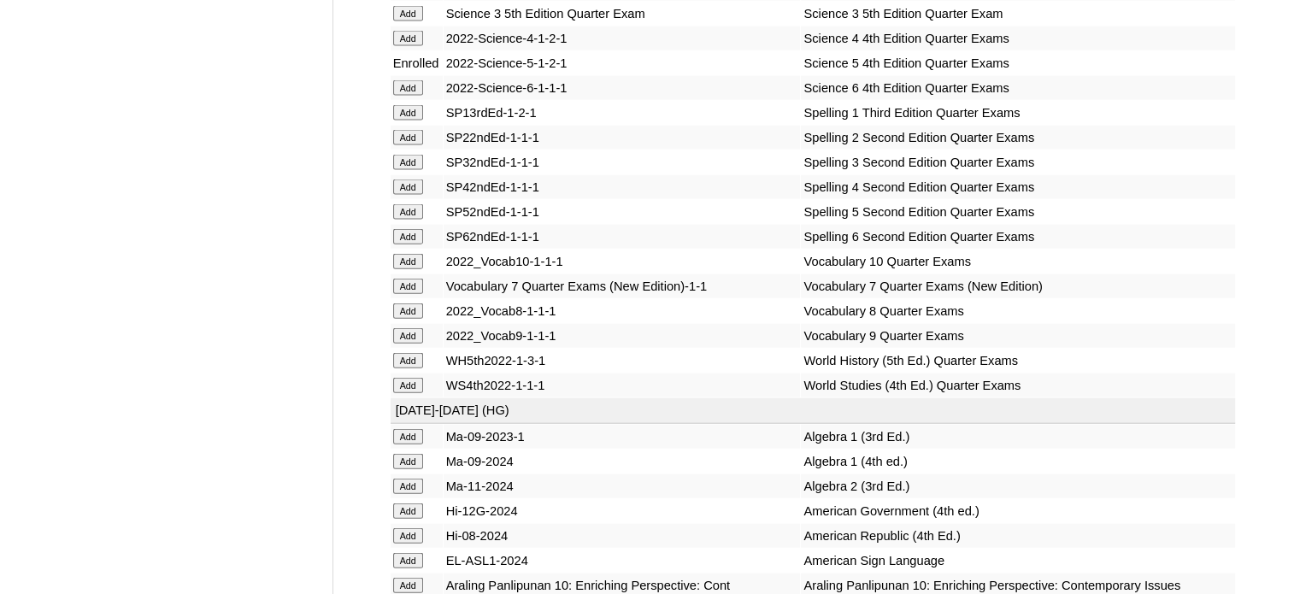
click at [402, 220] on input "Add" at bounding box center [408, 211] width 30 height 15
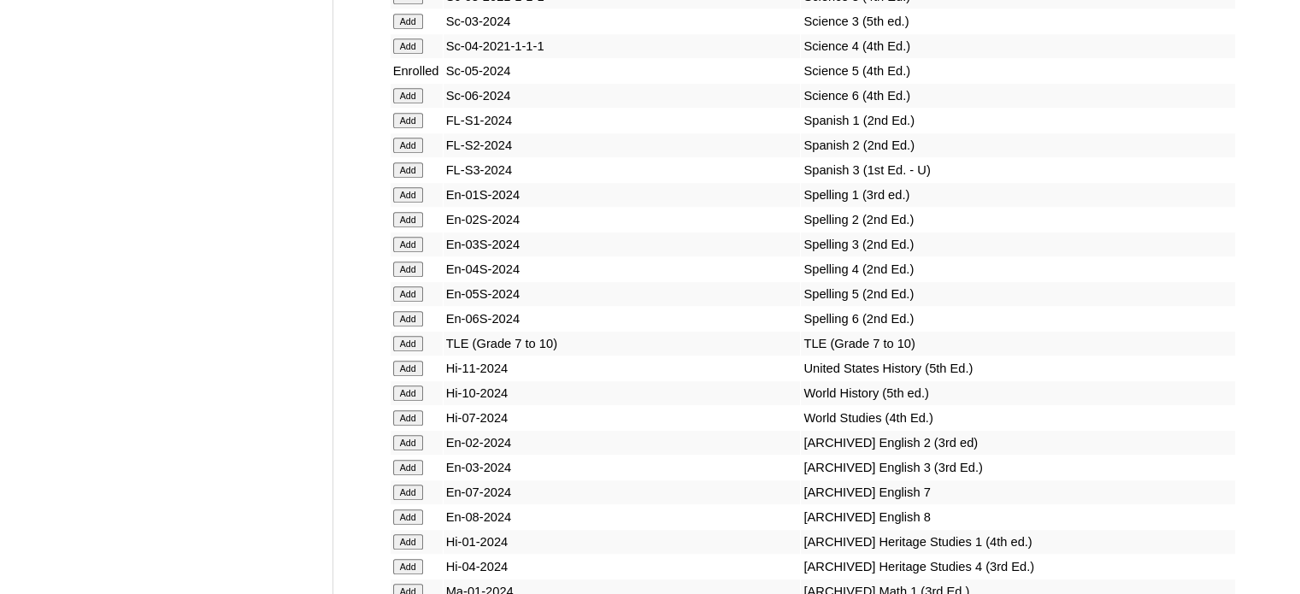
click at [403, 295] on input "Add" at bounding box center [408, 293] width 30 height 15
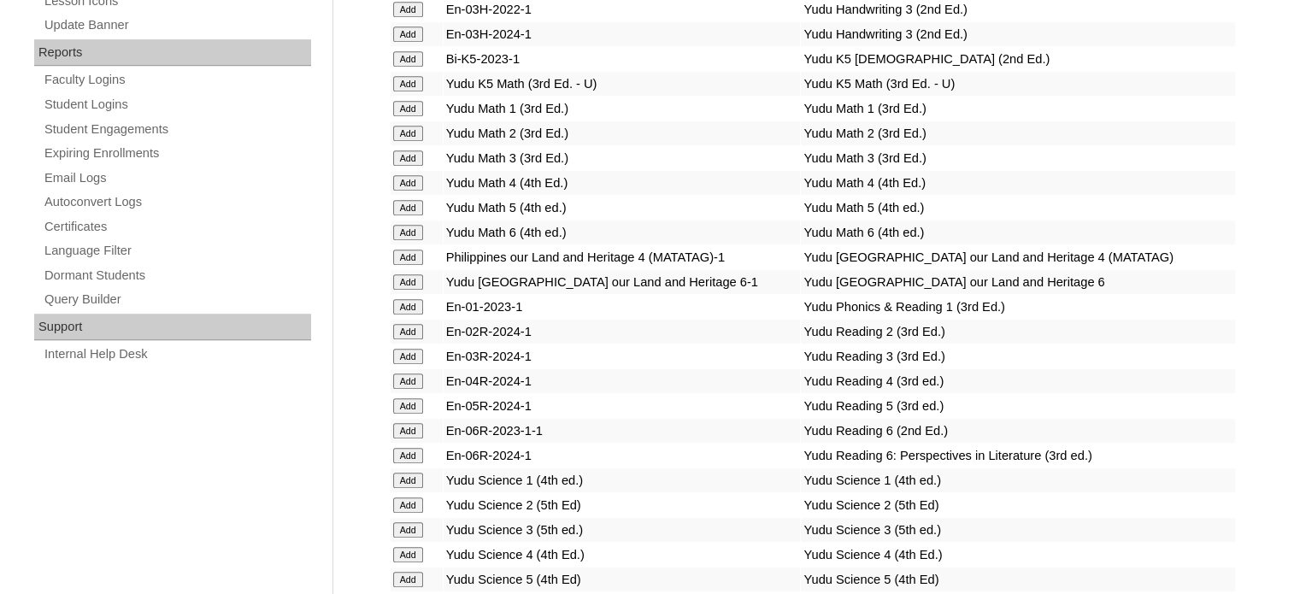
scroll to position [7069, 0]
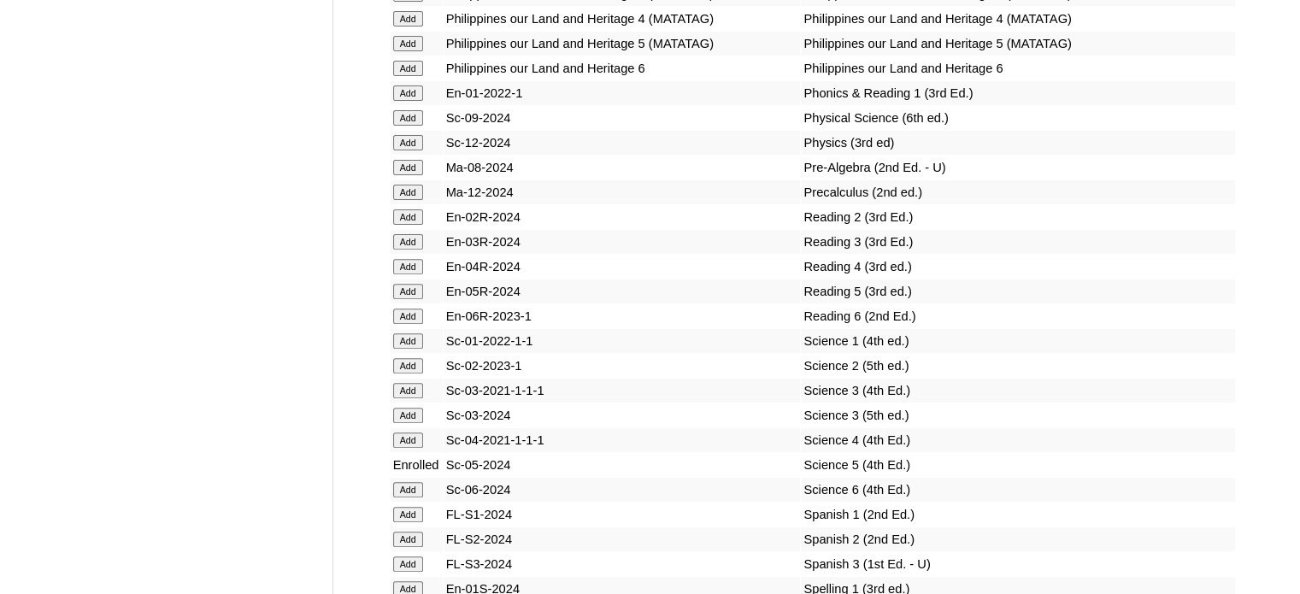
click at [416, 299] on input "Add" at bounding box center [408, 291] width 30 height 15
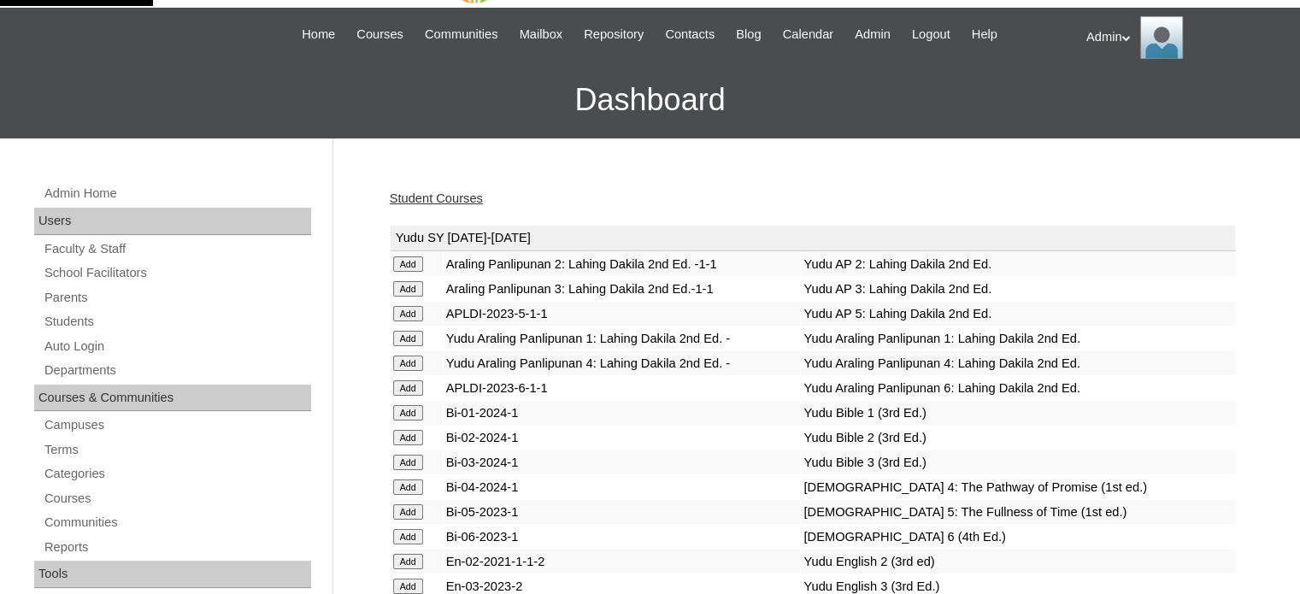
scroll to position [0, 0]
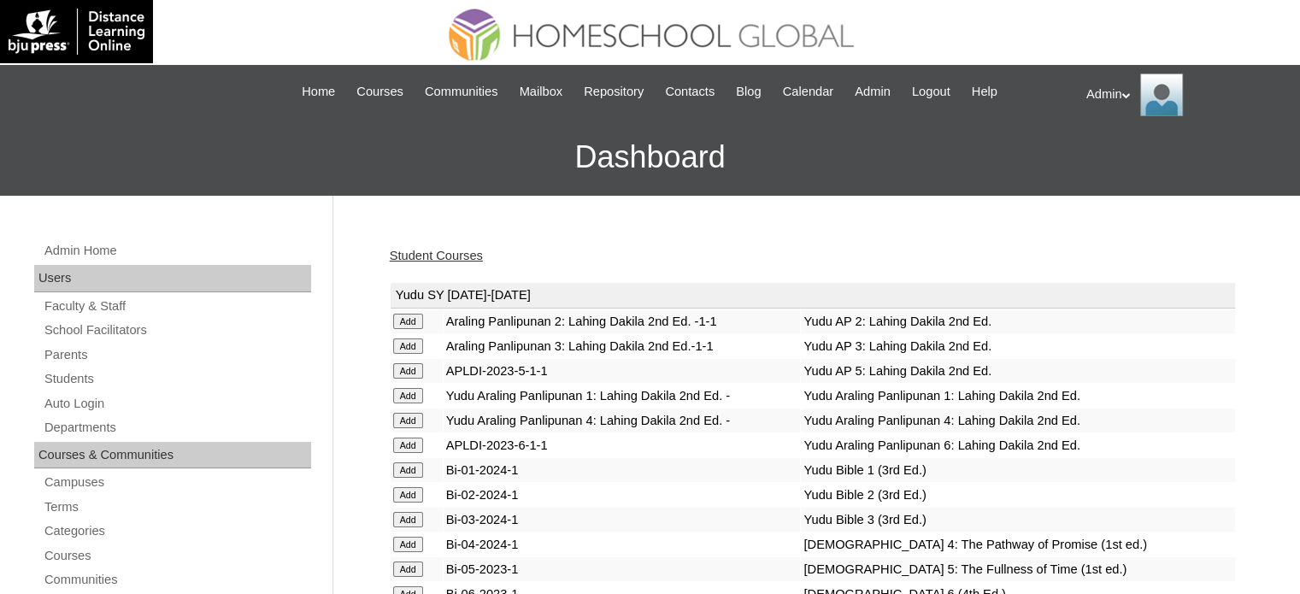
click at [444, 262] on link "Student Courses" at bounding box center [436, 256] width 93 height 14
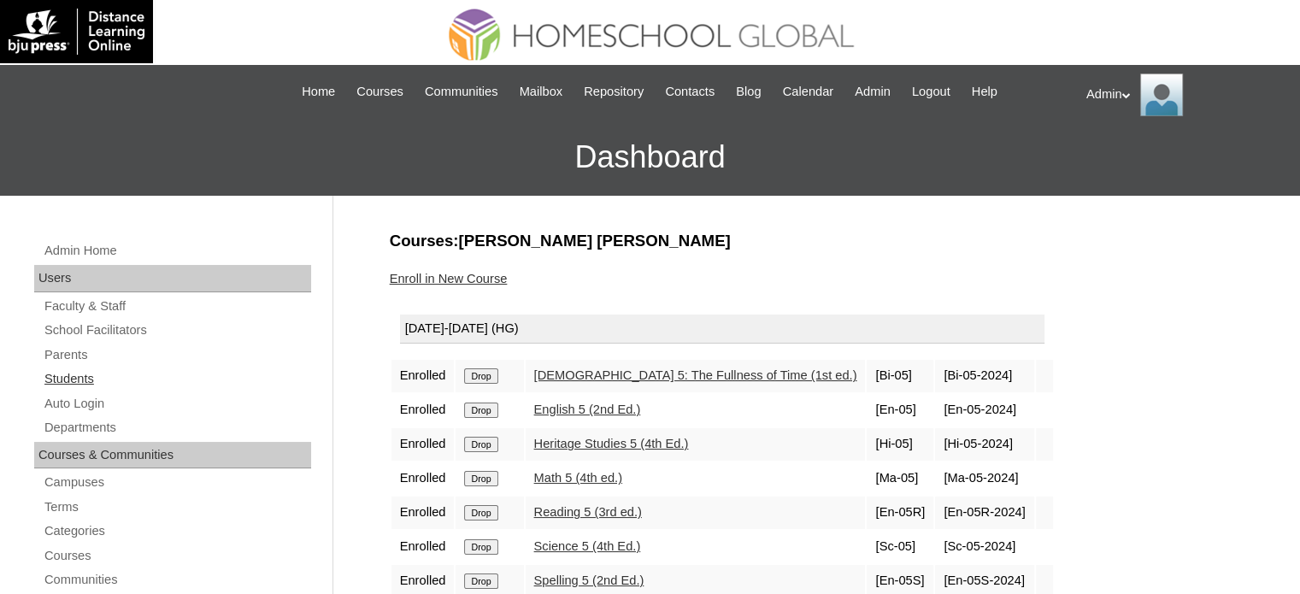
click at [71, 379] on link "Students" at bounding box center [177, 379] width 268 height 21
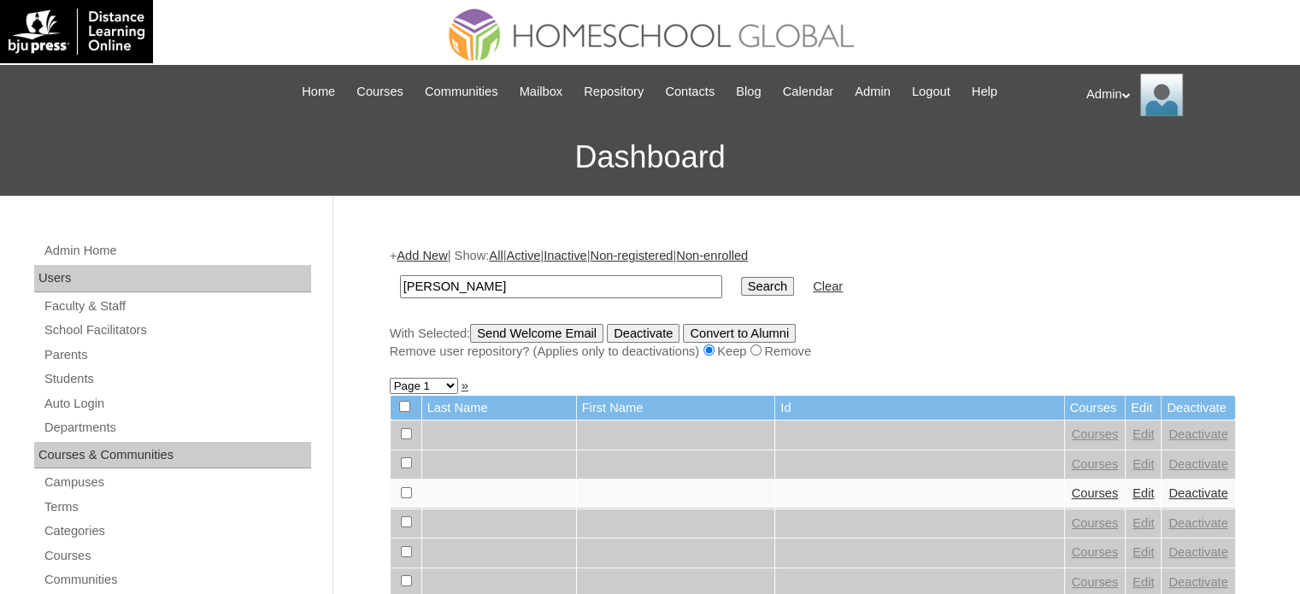
type input "[PERSON_NAME]"
click at [741, 283] on input "Search" at bounding box center [767, 286] width 53 height 19
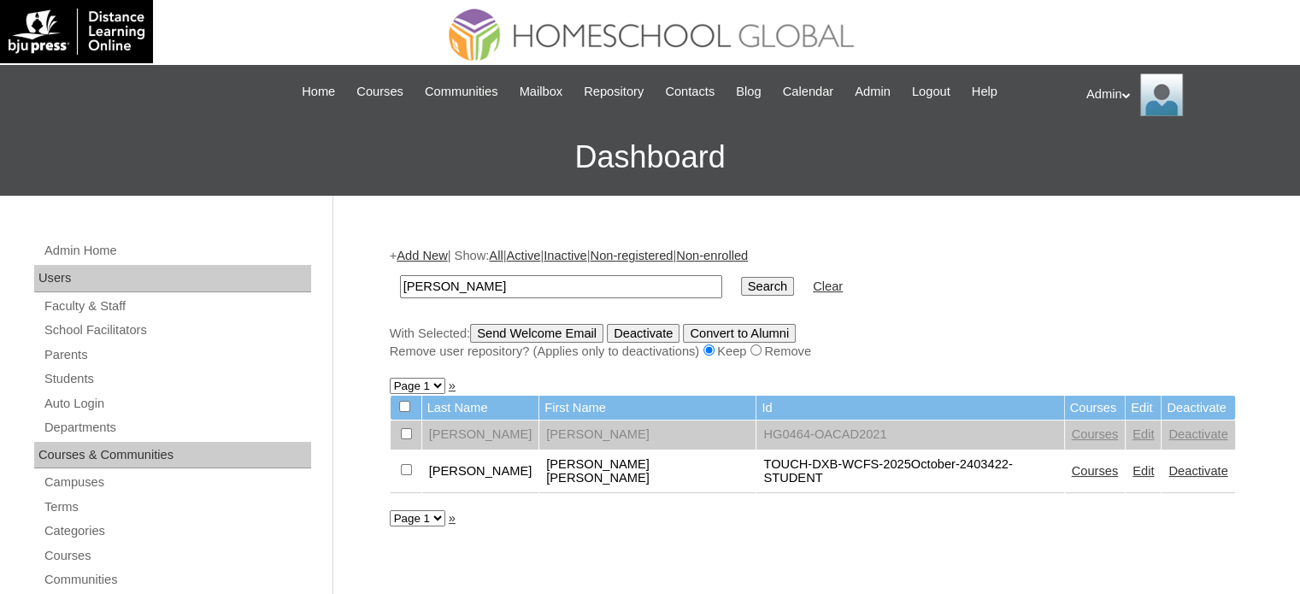
click at [1133, 464] on link "Edit" at bounding box center [1143, 471] width 21 height 14
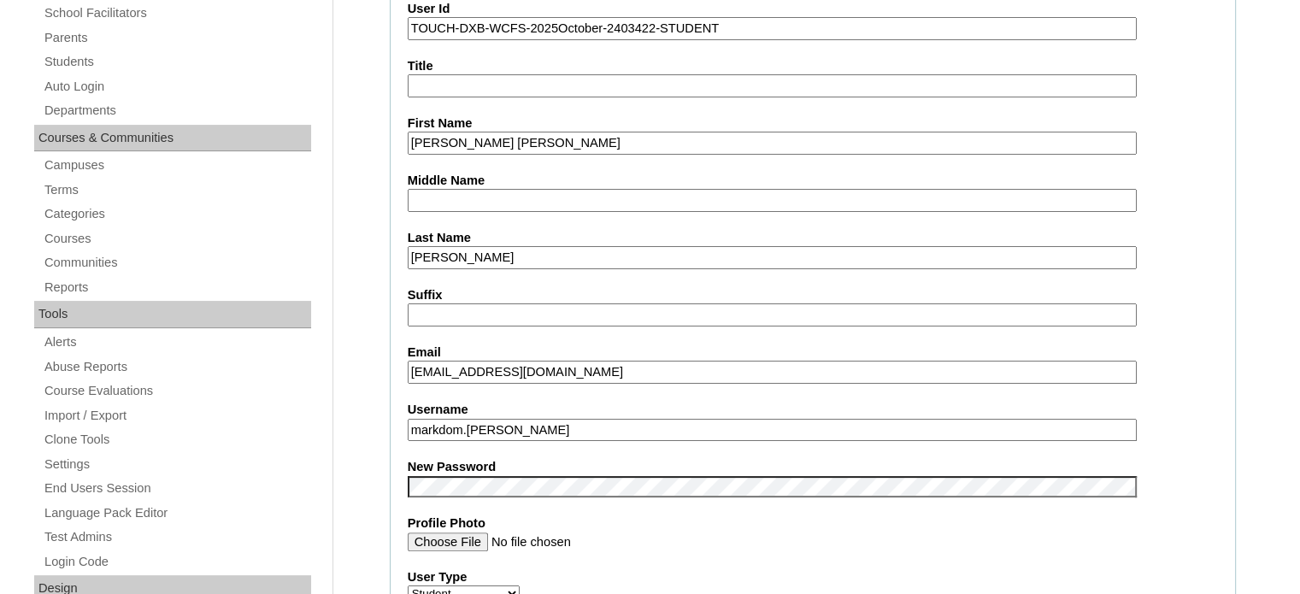
scroll to position [318, 0]
drag, startPoint x: 548, startPoint y: 427, endPoint x: 386, endPoint y: 423, distance: 161.6
